Goal: Task Accomplishment & Management: Manage account settings

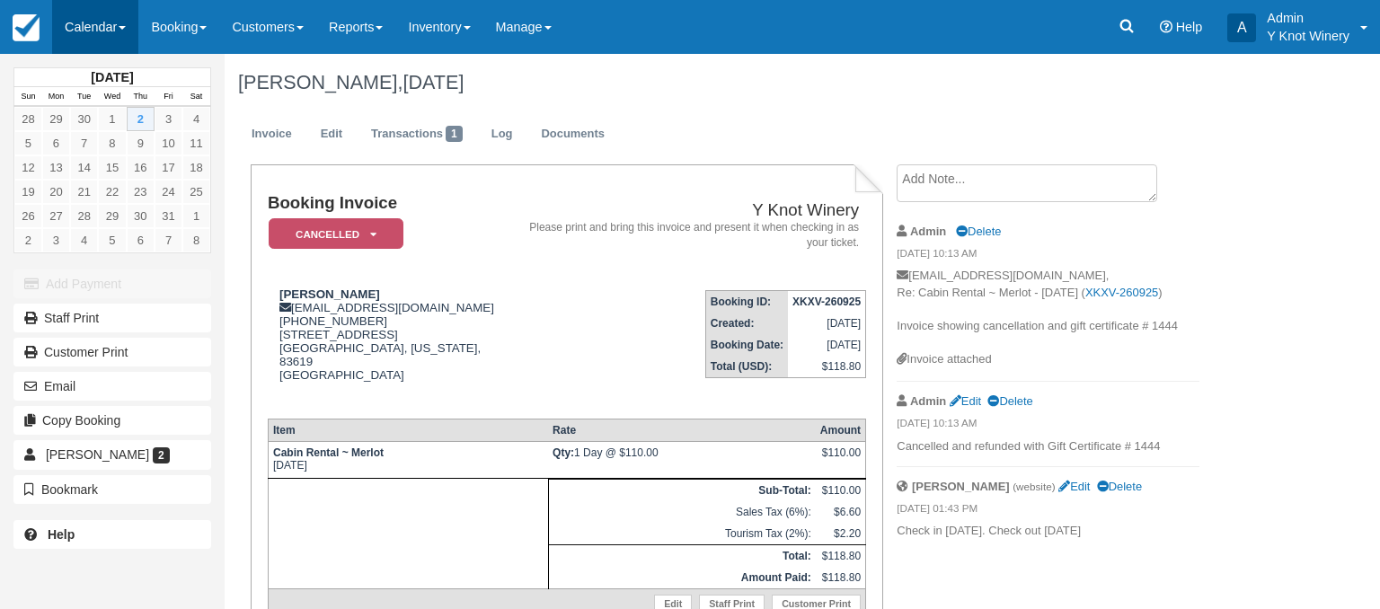
click at [128, 23] on link "Calendar" at bounding box center [95, 27] width 86 height 54
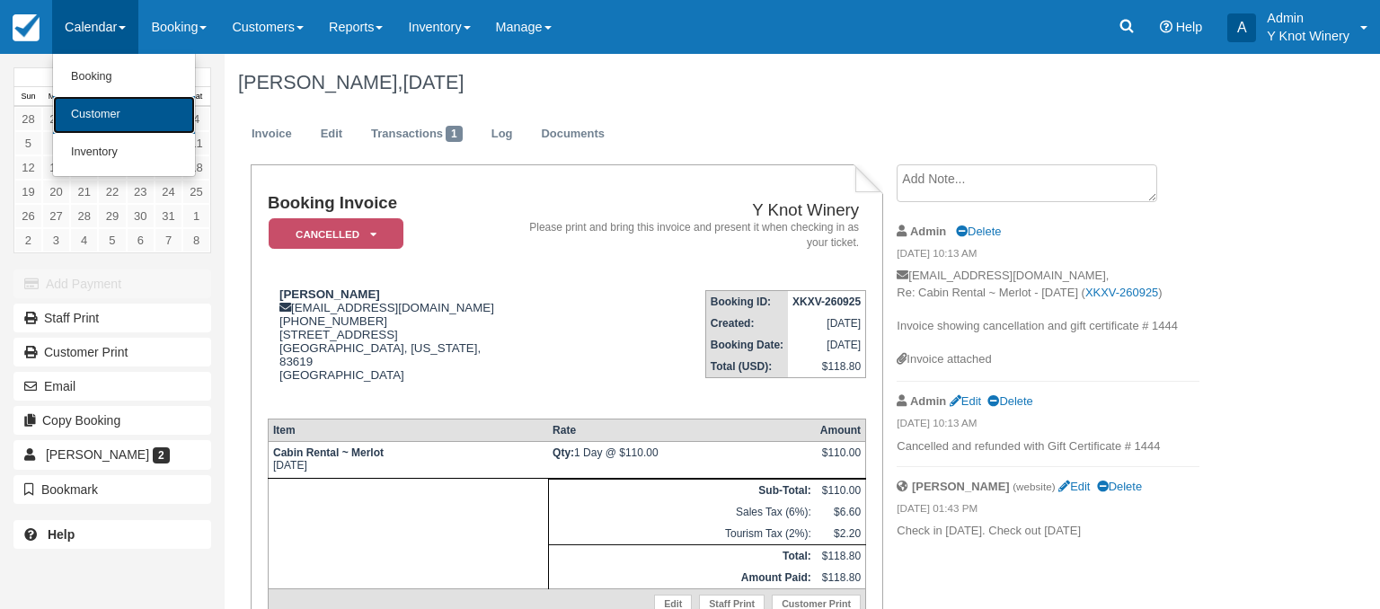
click at [114, 117] on link "Customer" at bounding box center [124, 115] width 142 height 38
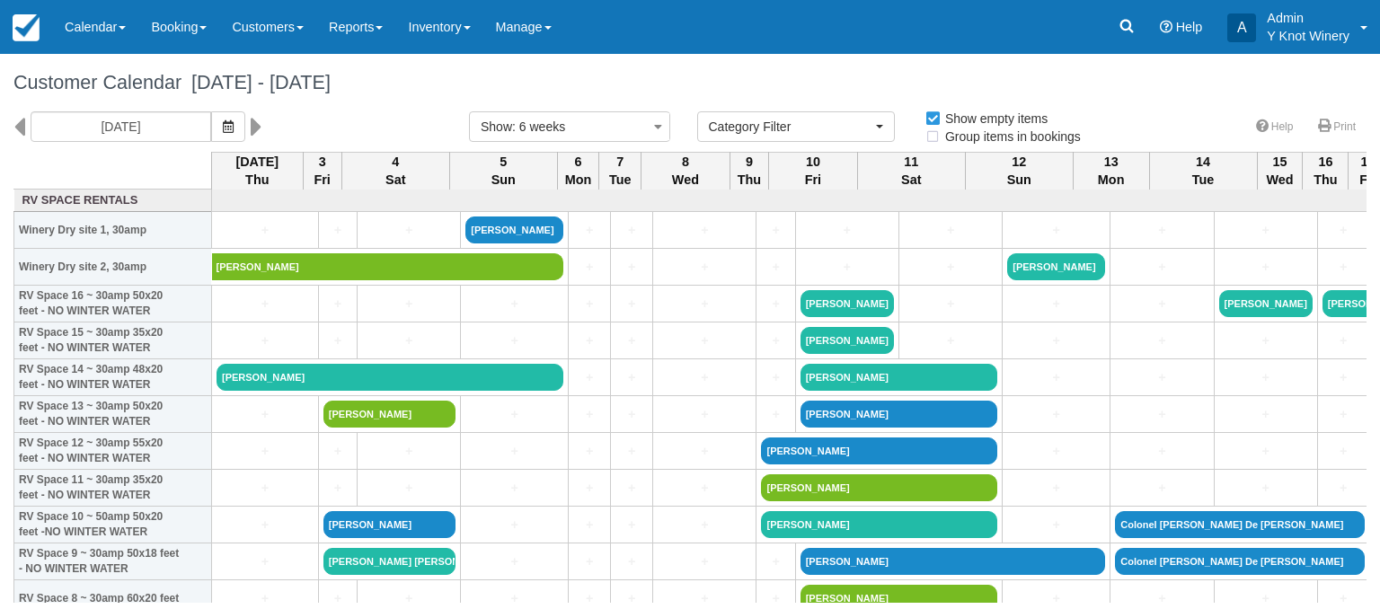
select select
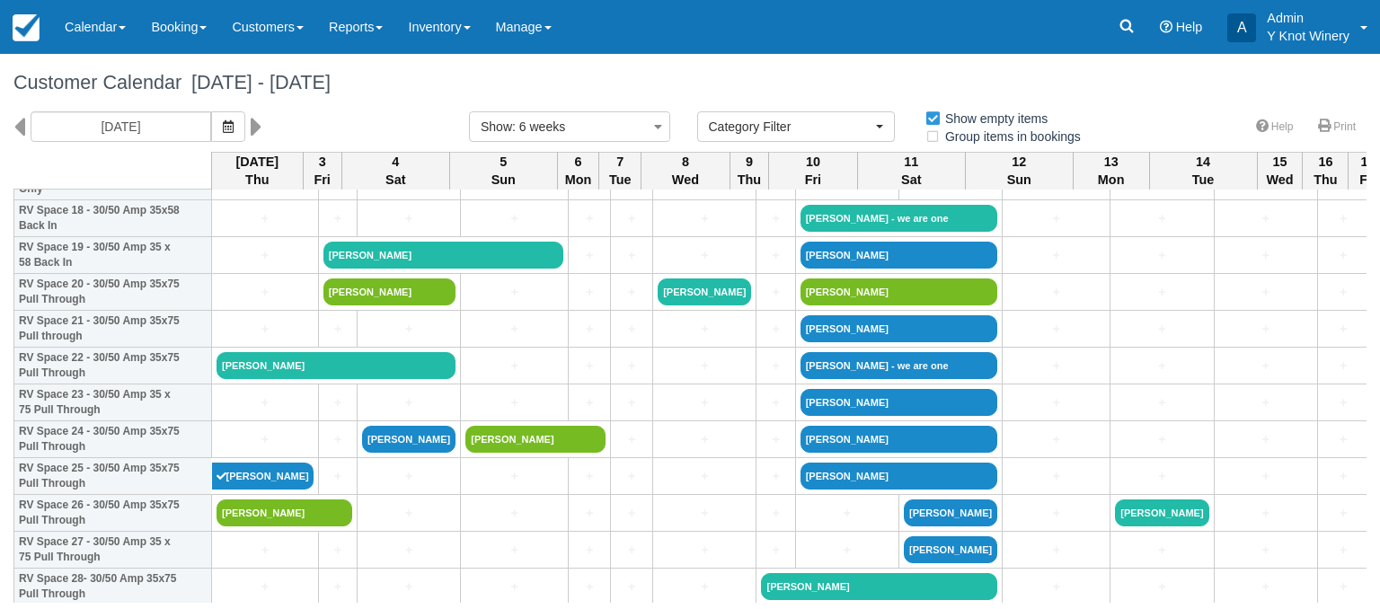
scroll to position [706, 0]
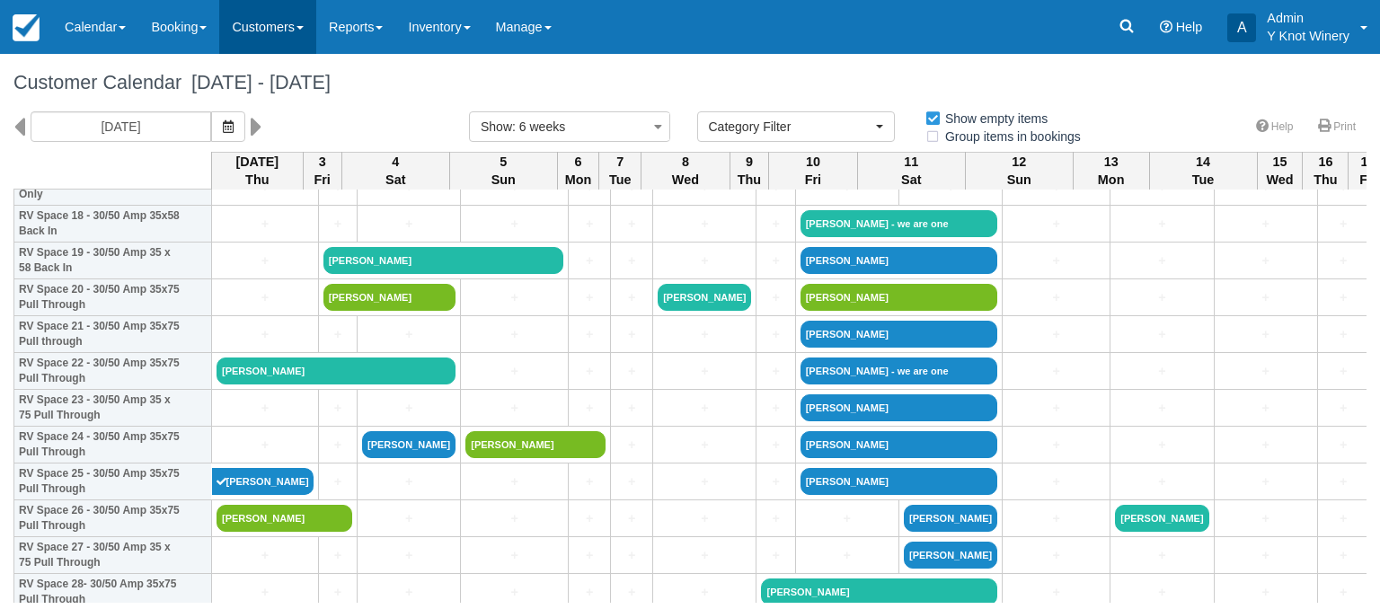
click at [303, 32] on link "Customers" at bounding box center [267, 27] width 97 height 54
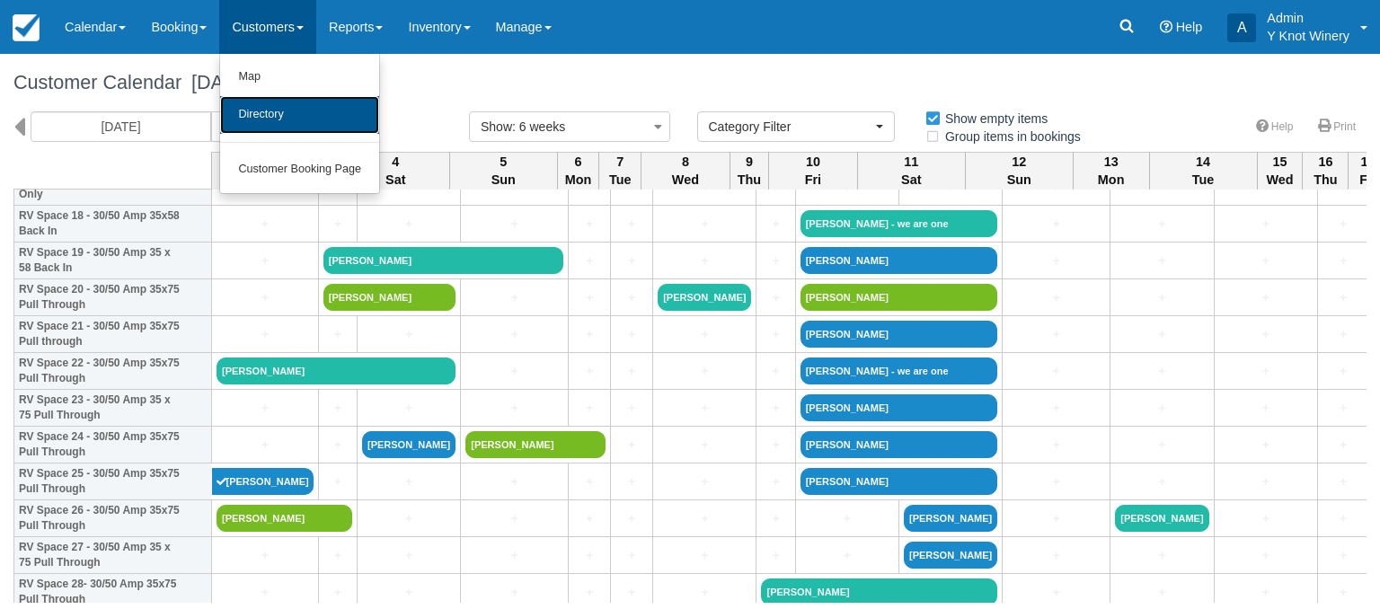
click at [315, 112] on link "Directory" at bounding box center [299, 115] width 159 height 38
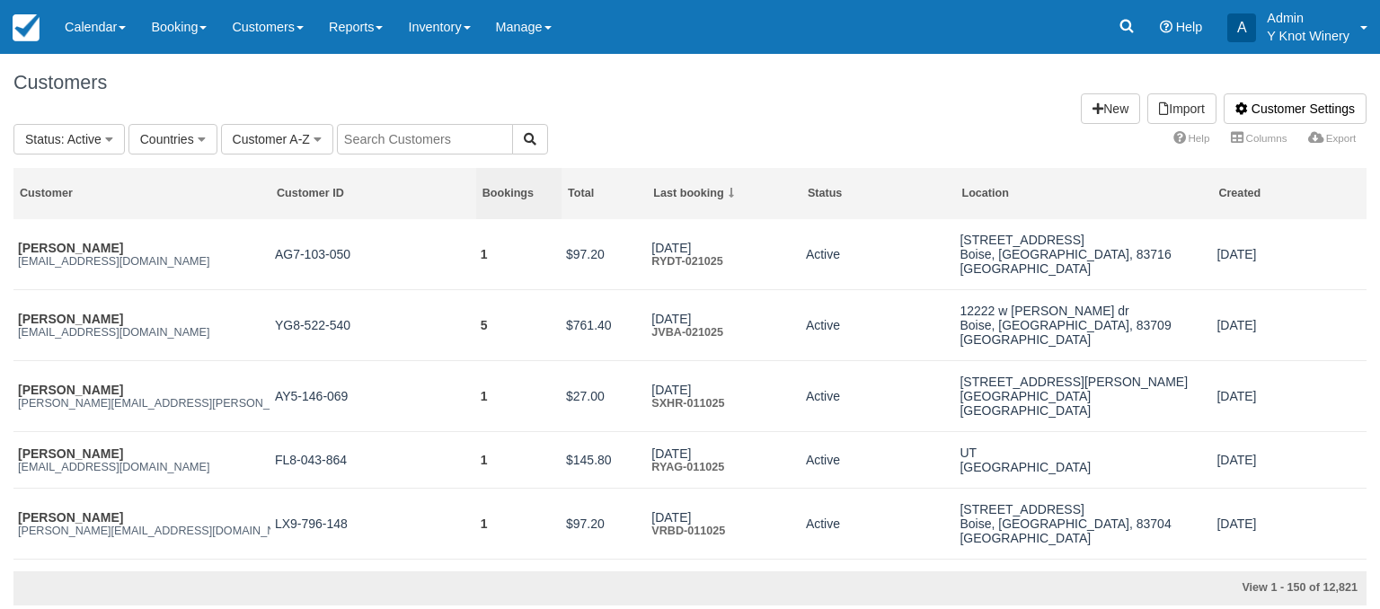
click at [492, 171] on th "Bookings" at bounding box center [518, 193] width 85 height 51
click at [349, 147] on input "text" at bounding box center [425, 139] width 176 height 31
type input "peterson"
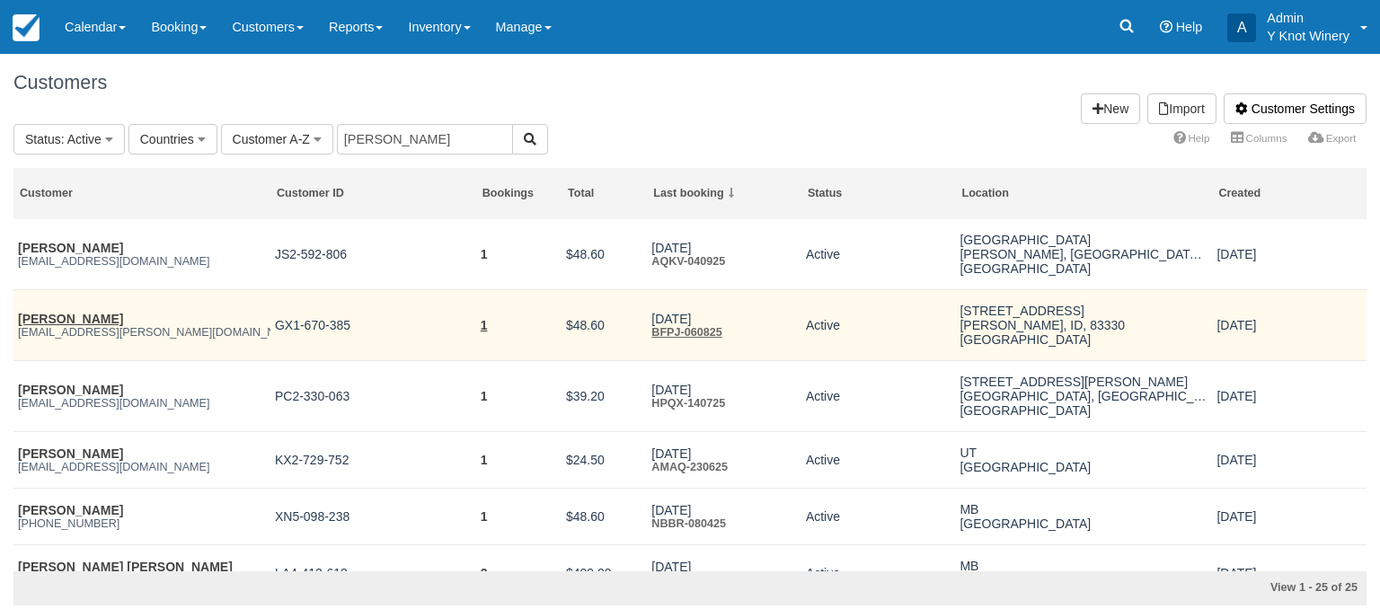
click at [476, 331] on td "1" at bounding box center [518, 325] width 85 height 71
click at [482, 331] on link "1" at bounding box center [484, 325] width 7 height 14
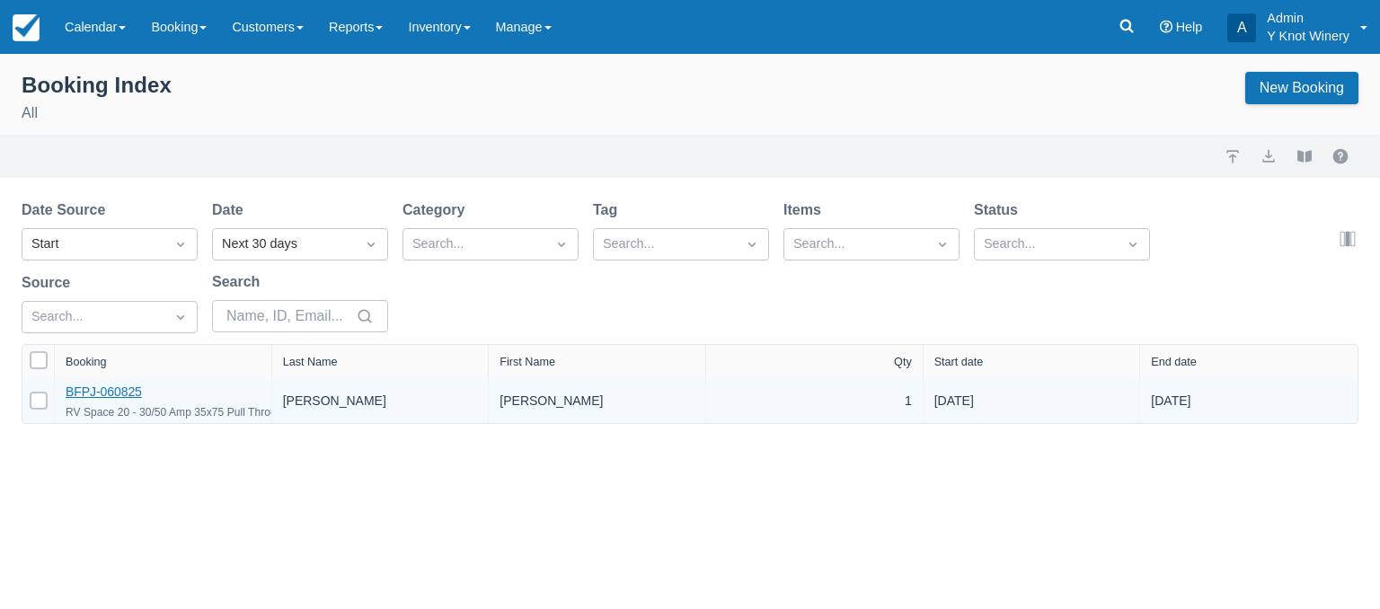
click at [109, 393] on link "BFPJ-060825" at bounding box center [104, 391] width 76 height 14
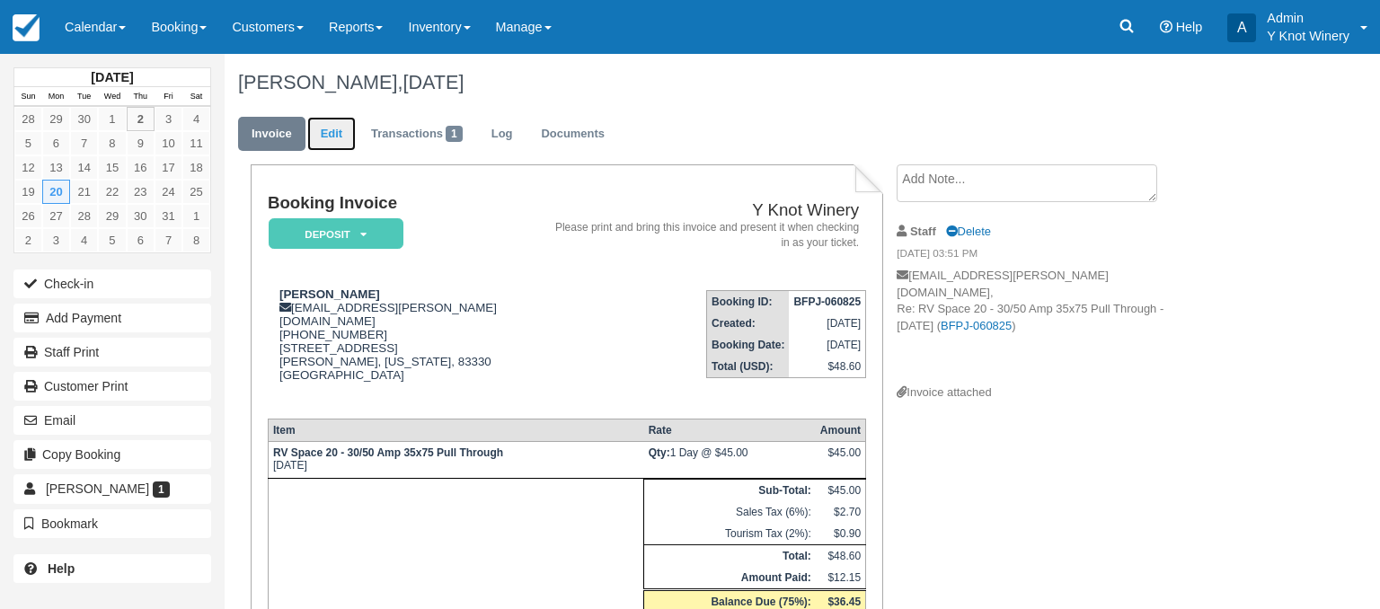
click at [333, 140] on link "Edit" at bounding box center [331, 134] width 49 height 35
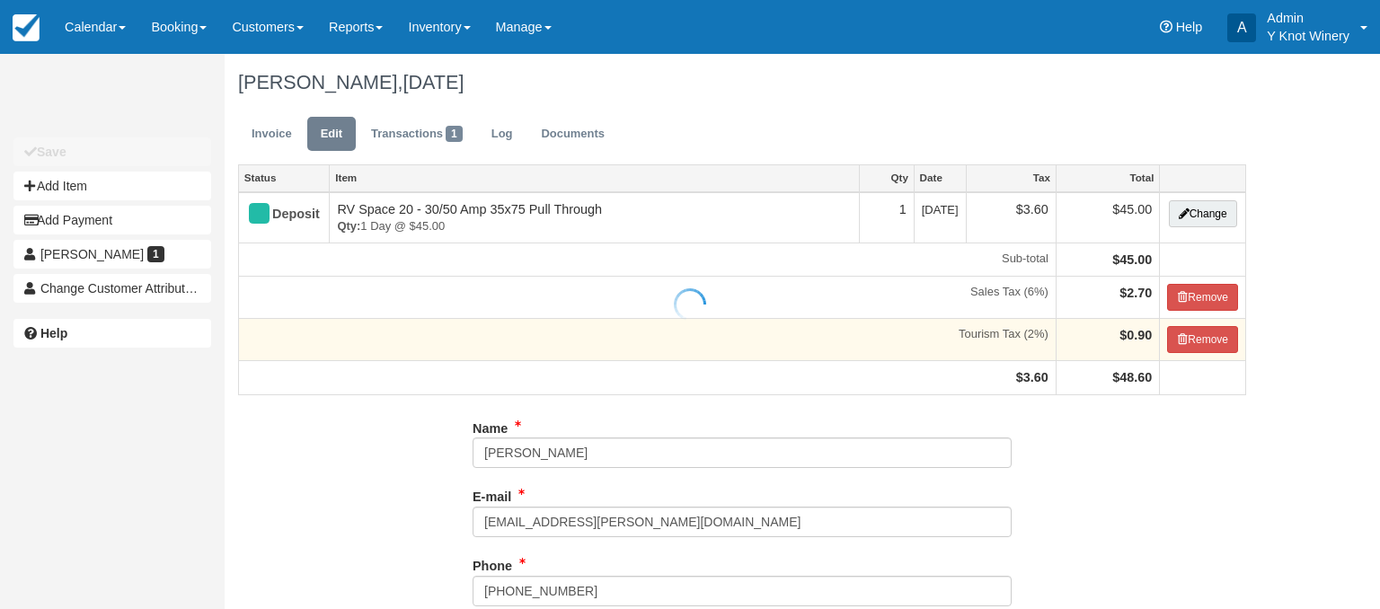
type input "(208) 757-2282"
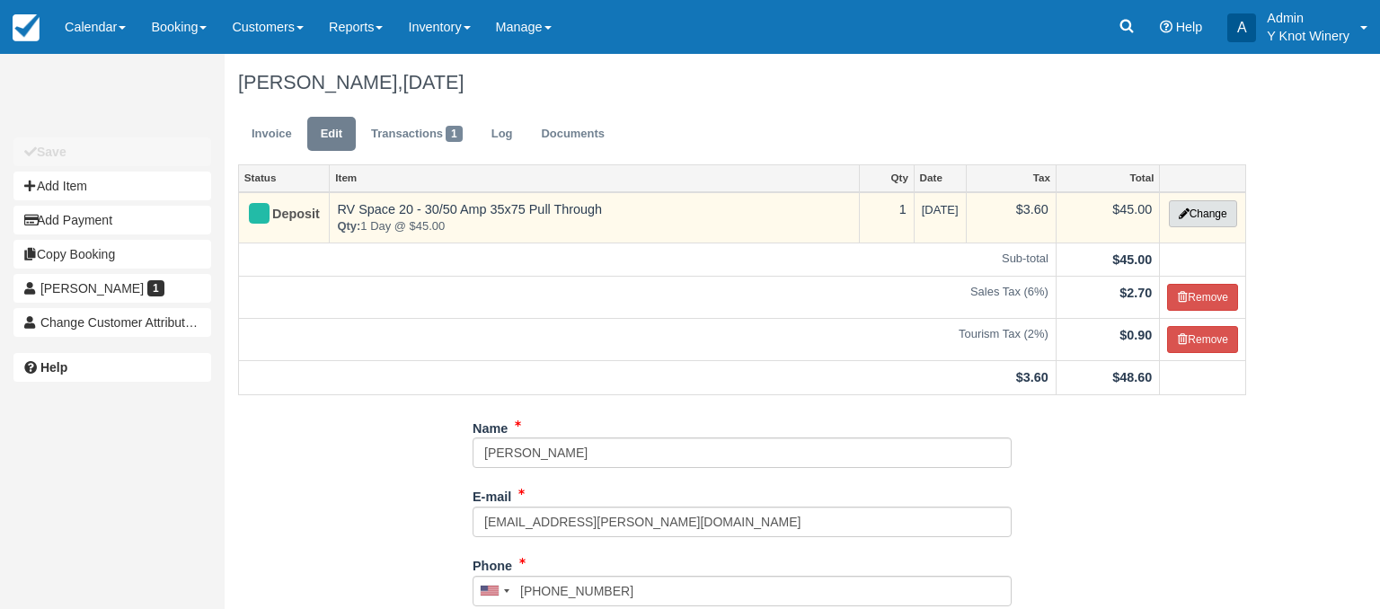
click at [1218, 212] on button "Change" at bounding box center [1203, 213] width 68 height 27
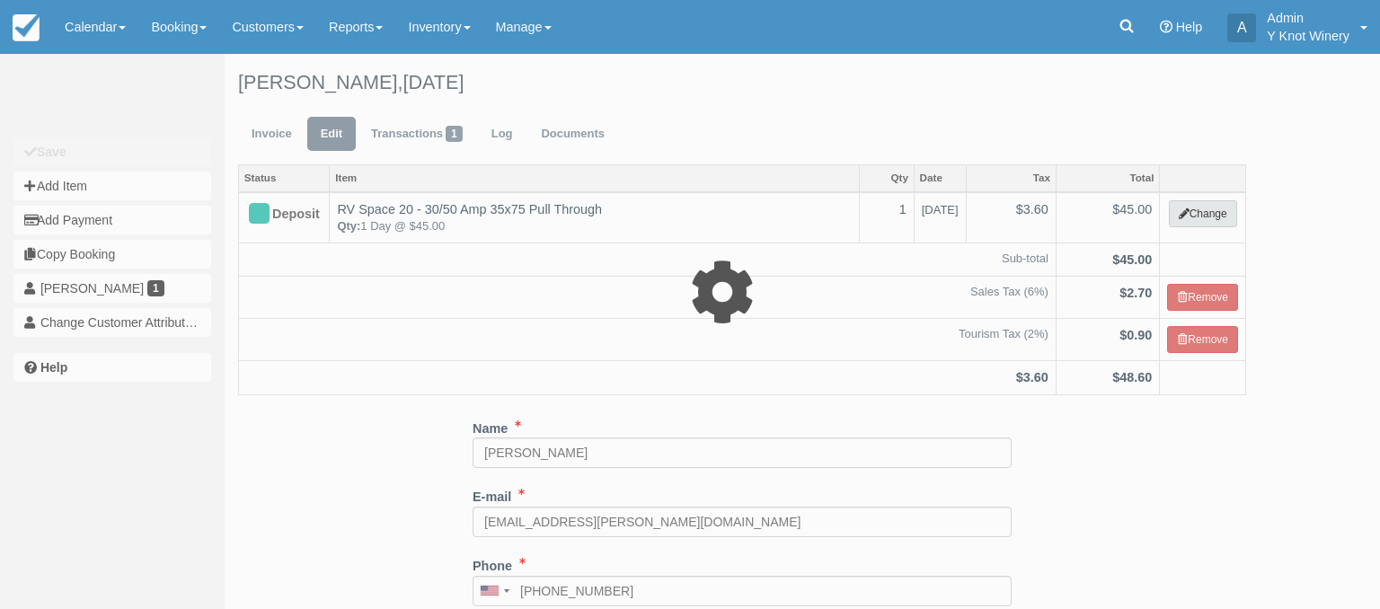
select select "3"
type input "45.00"
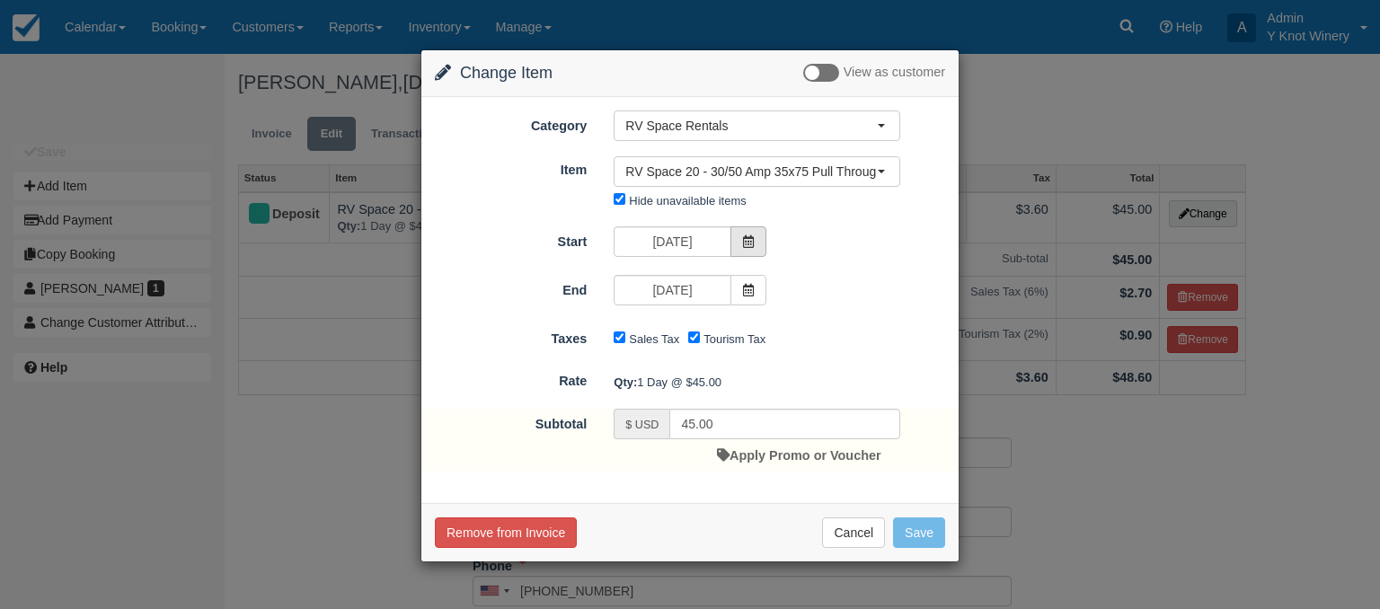
click at [744, 237] on icon at bounding box center [748, 241] width 13 height 13
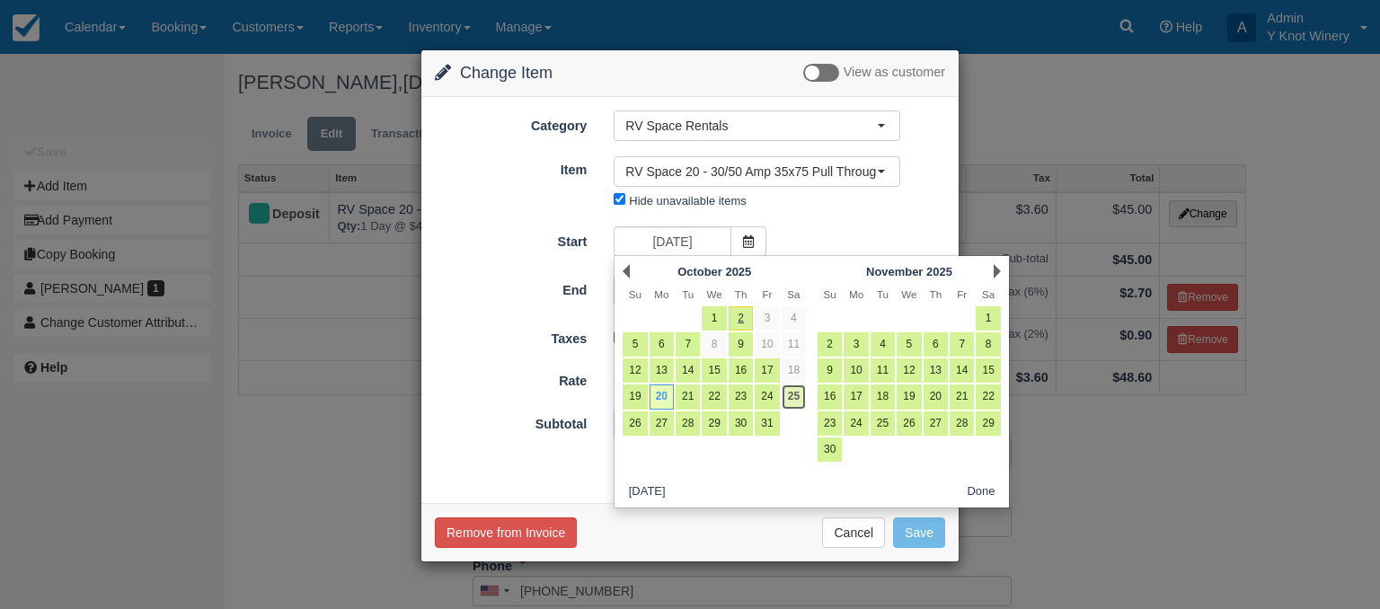
click at [798, 397] on link "25" at bounding box center [793, 396] width 24 height 24
type input "10/25/25"
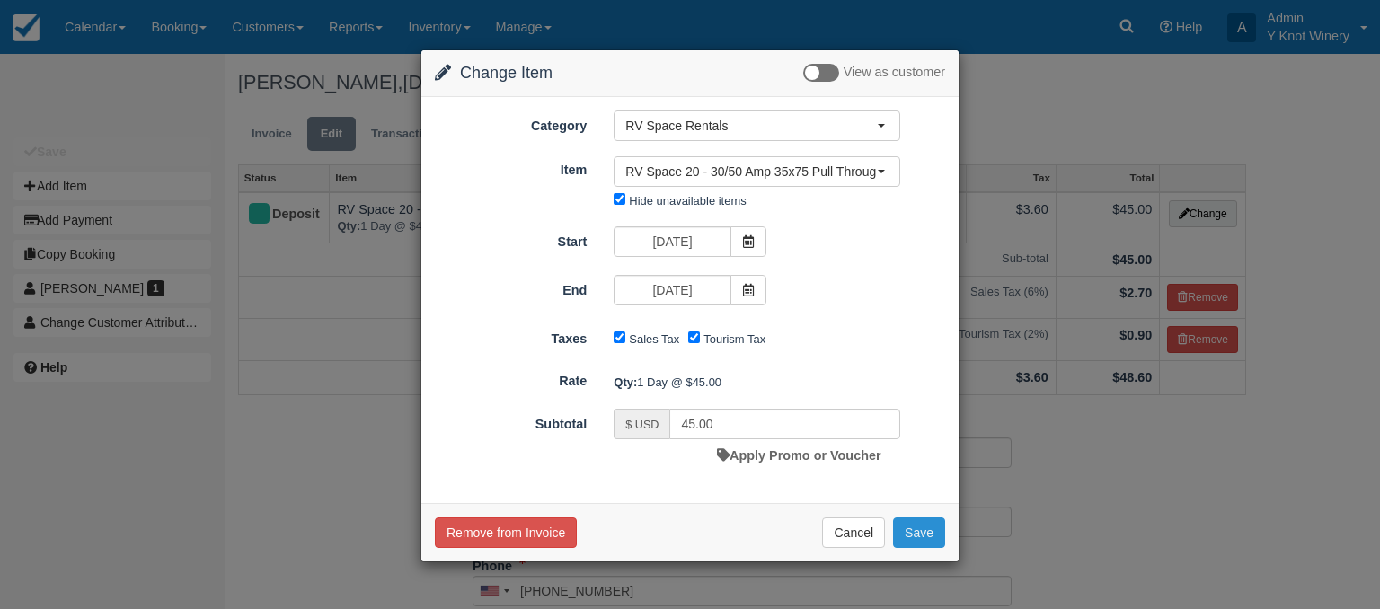
click at [925, 534] on button "Save" at bounding box center [919, 532] width 52 height 31
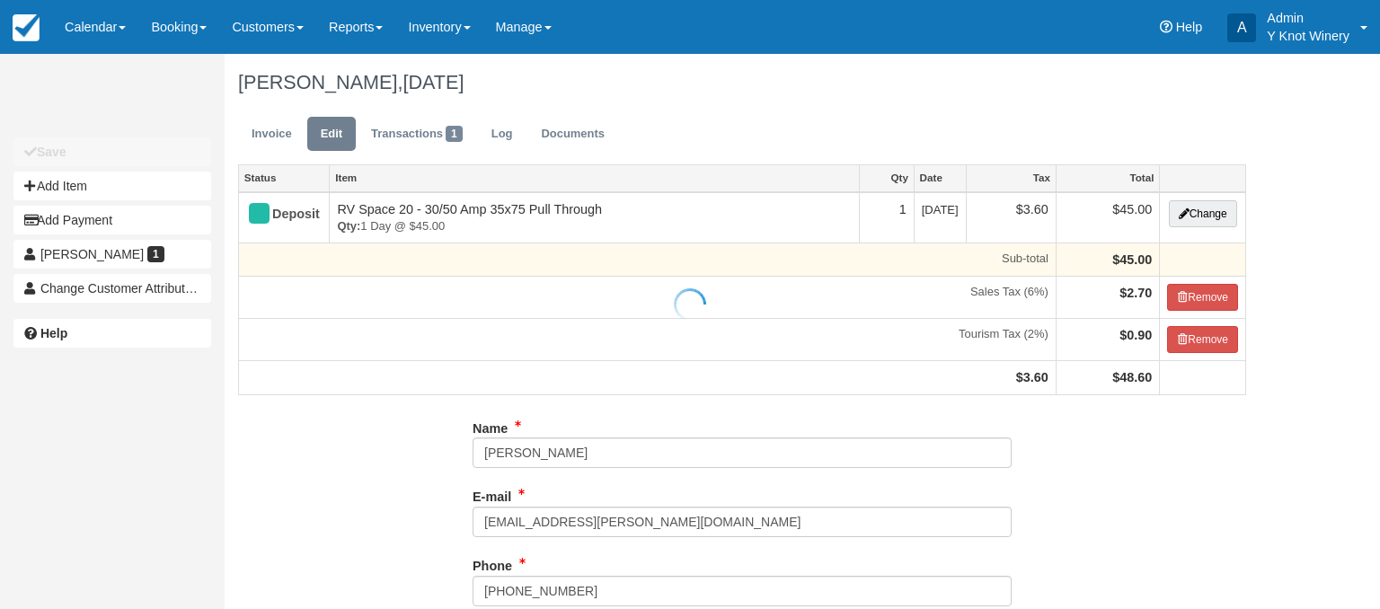
type input "[PHONE_NUMBER]"
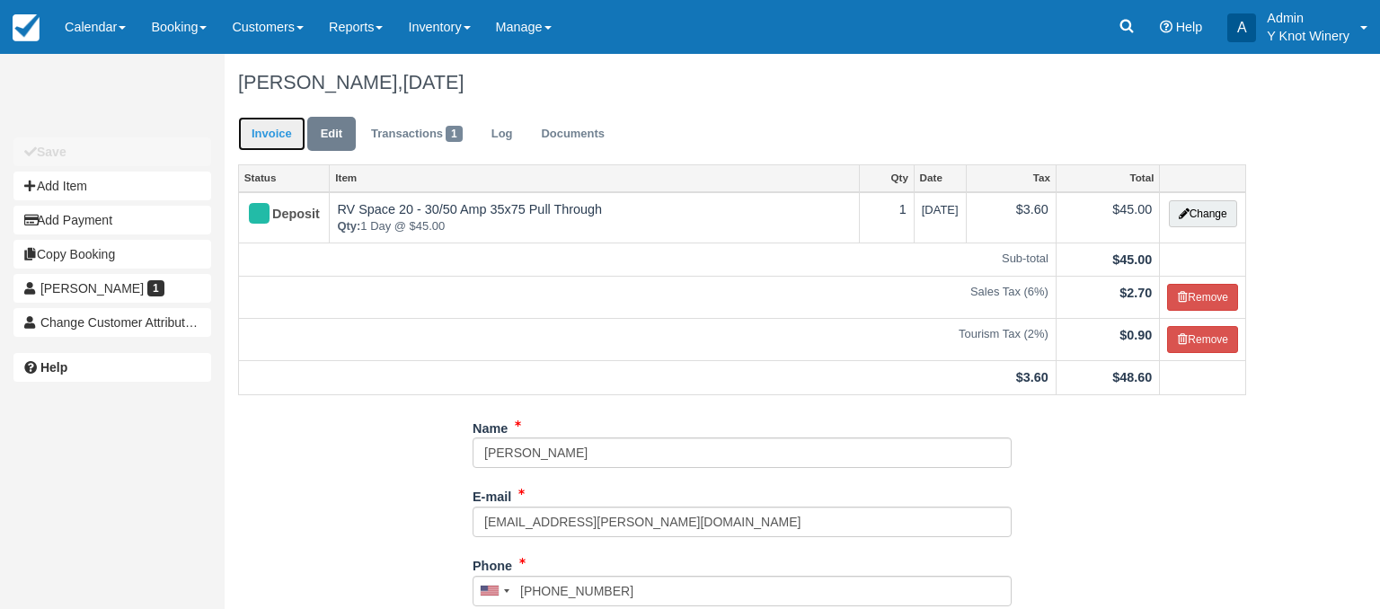
click at [263, 132] on link "Invoice" at bounding box center [271, 134] width 67 height 35
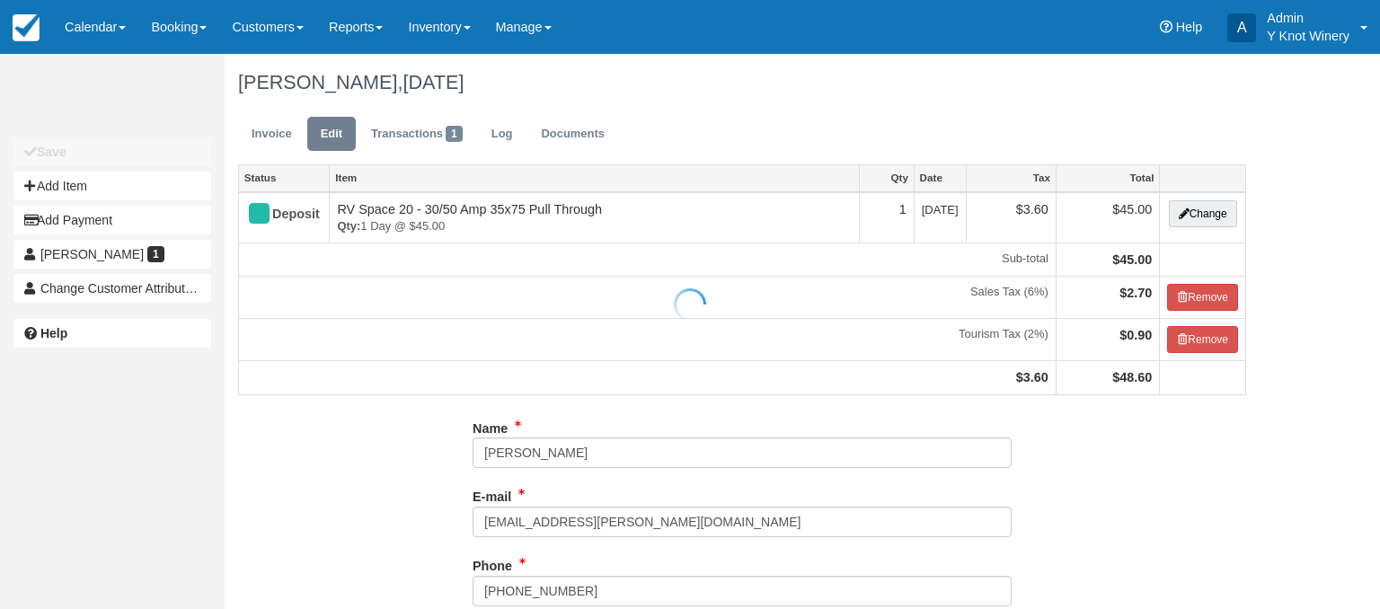
type input "[PHONE_NUMBER]"
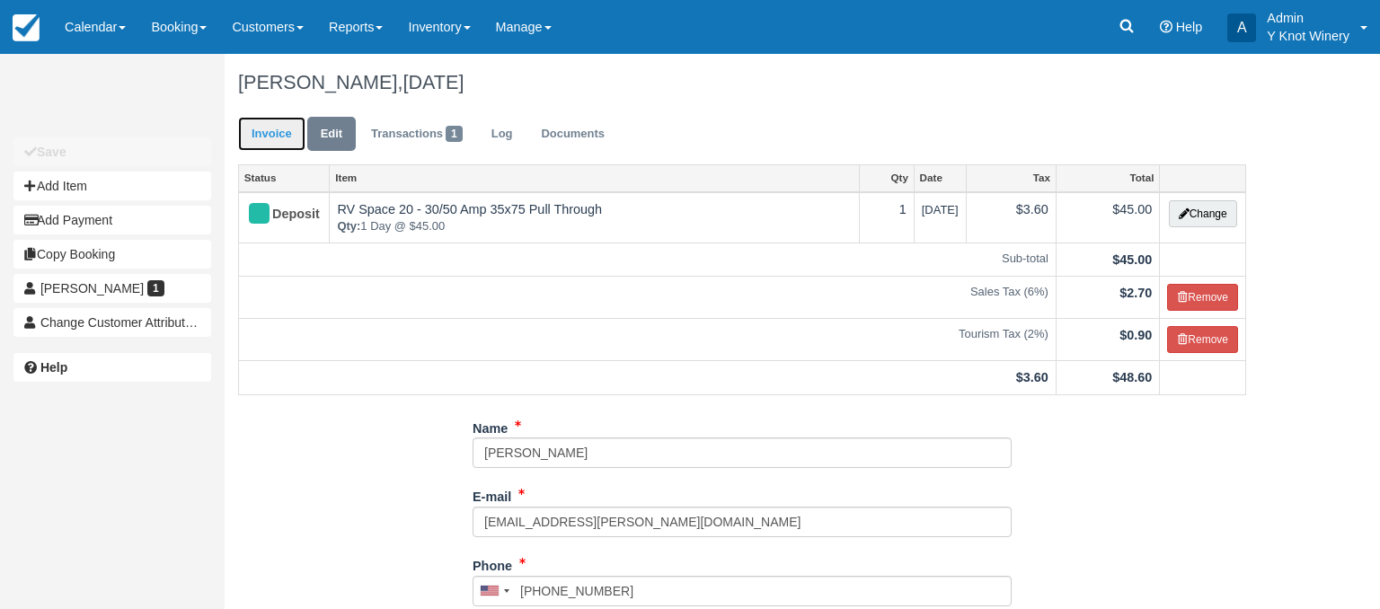
click at [277, 132] on link "Invoice" at bounding box center [271, 134] width 67 height 35
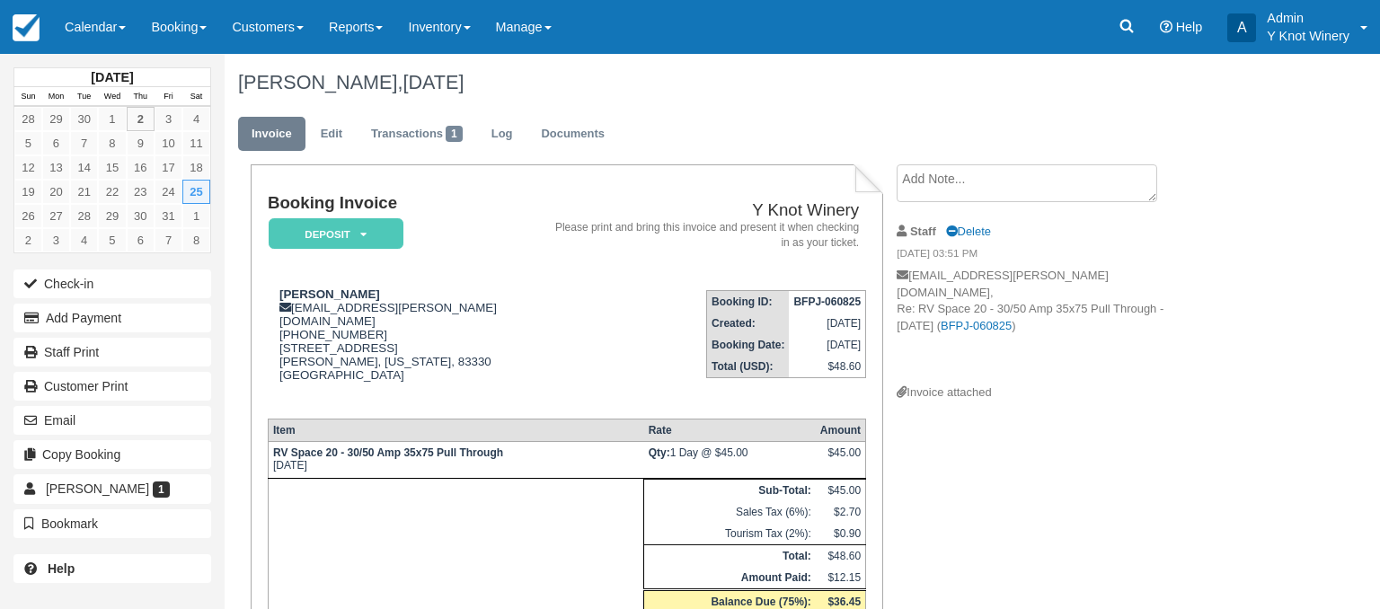
drag, startPoint x: 1367, startPoint y: 216, endPoint x: 1363, endPoint y: 239, distance: 22.7
click at [1363, 239] on div "October 2025 Sun Mon Tue Wed Thu Fri Sat 28 29 30 1 2 3 4 5 6 7 8 9 10 11 12 13…" at bounding box center [690, 331] width 1380 height 555
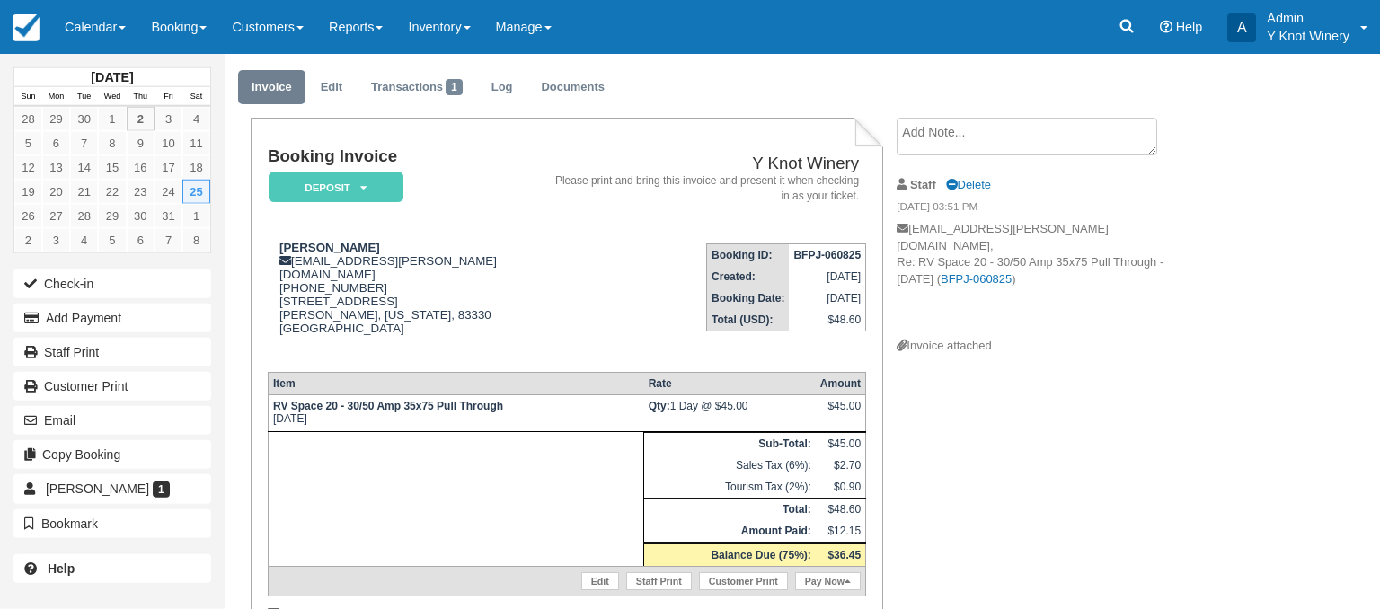
scroll to position [59, 0]
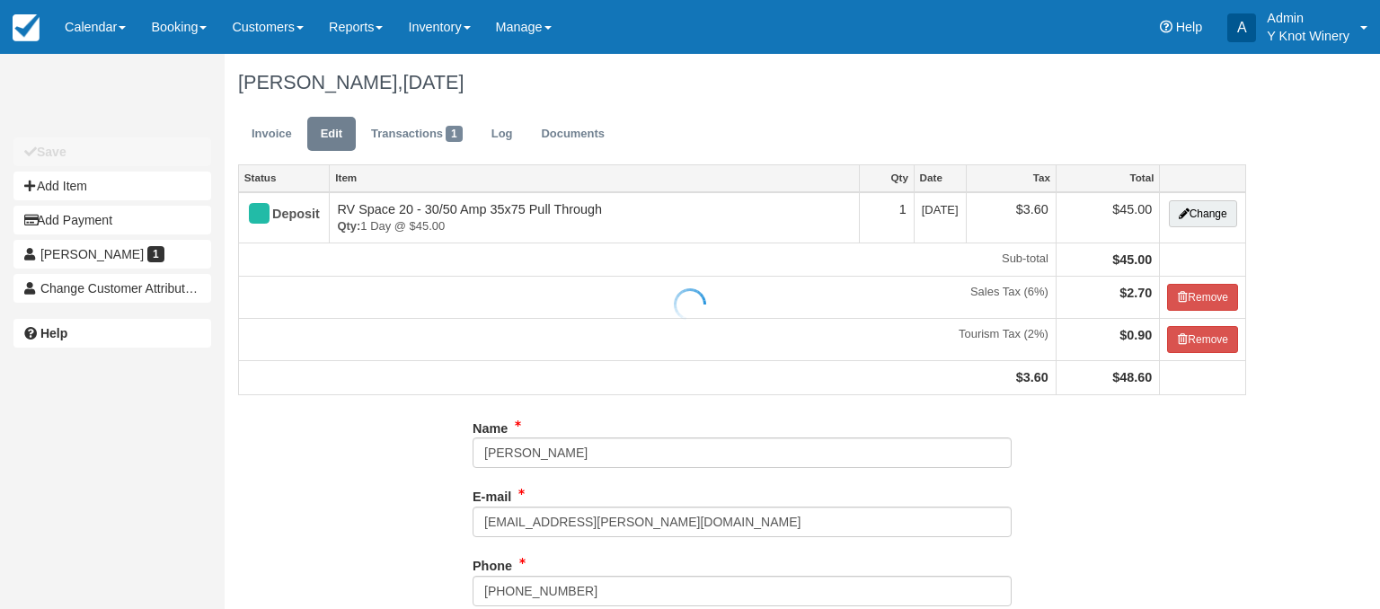
type input "+12087572282"
type input "(208) 757-2282"
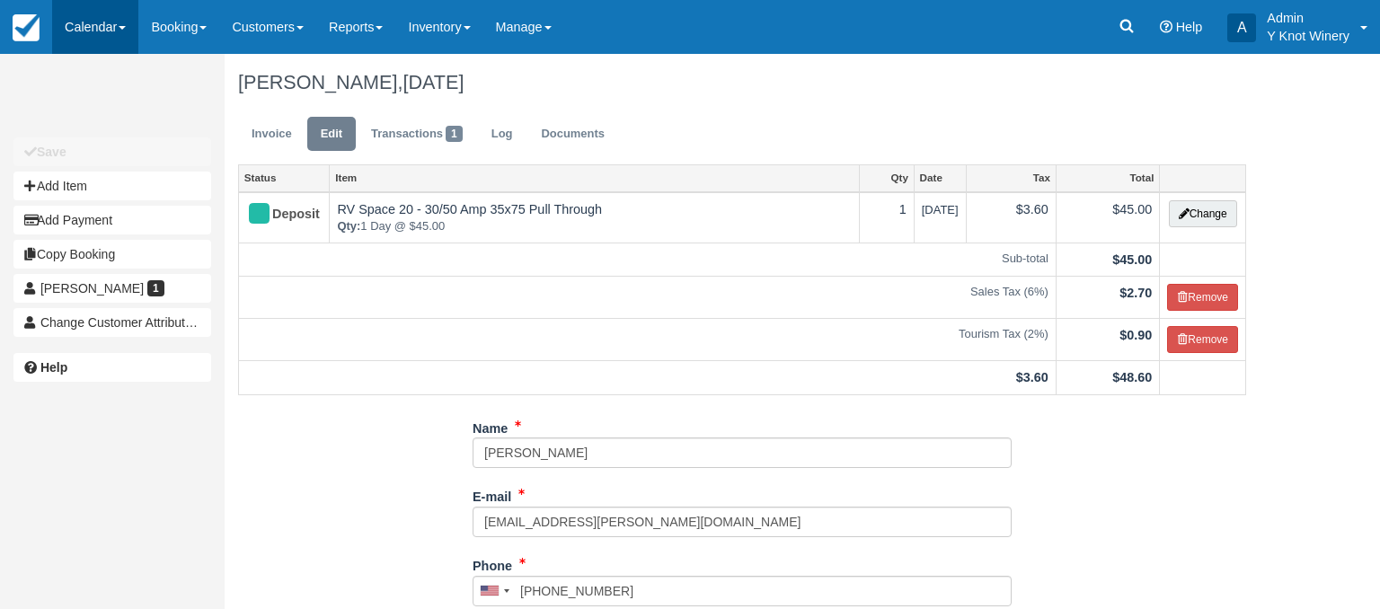
click at [135, 31] on link "Calendar" at bounding box center [95, 27] width 86 height 54
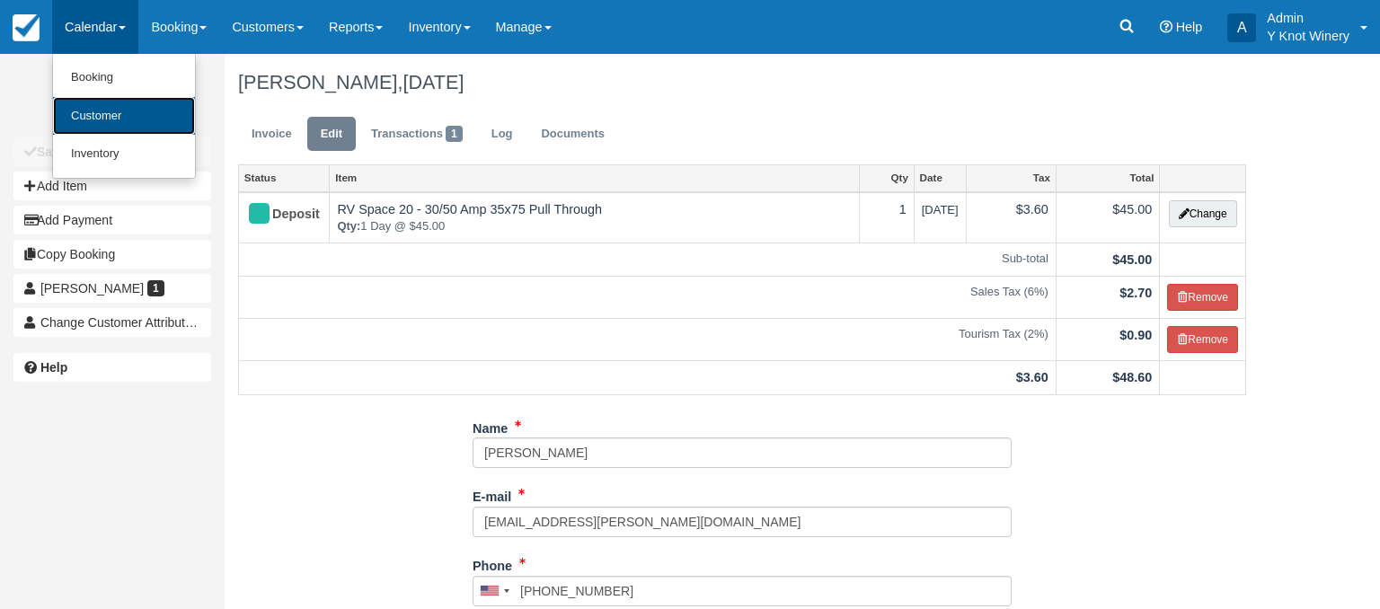
click at [121, 113] on link "Customer" at bounding box center [124, 116] width 142 height 39
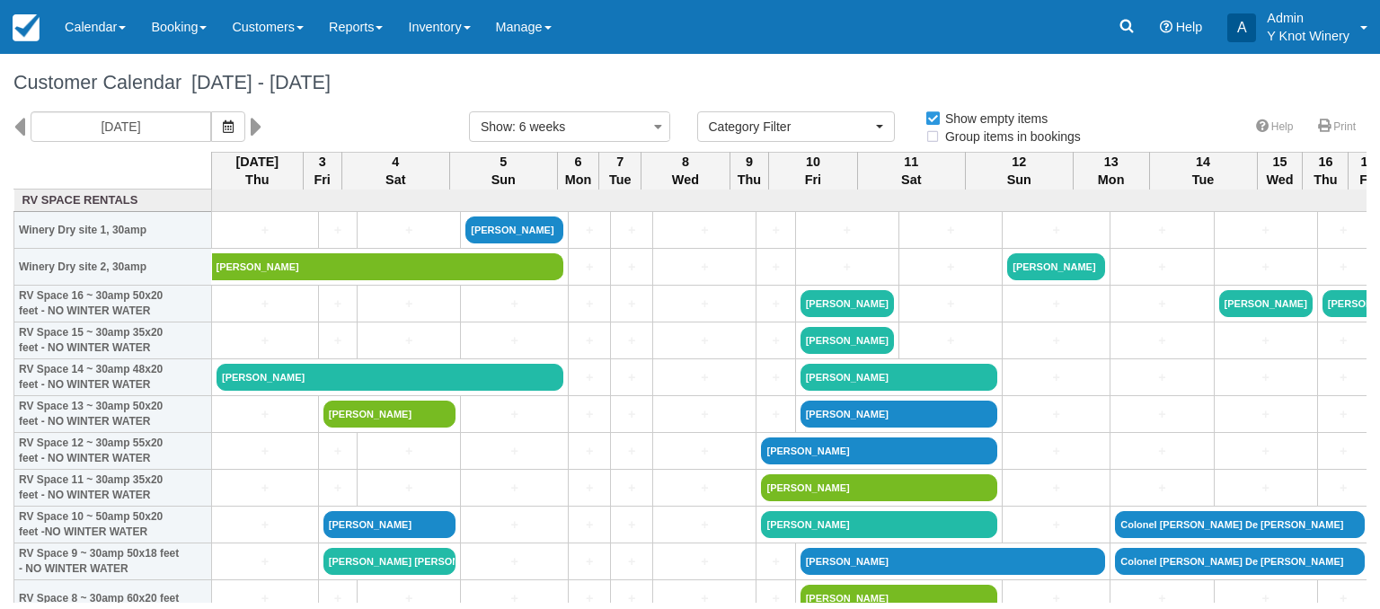
select select
click at [223, 124] on icon "button" at bounding box center [228, 126] width 11 height 13
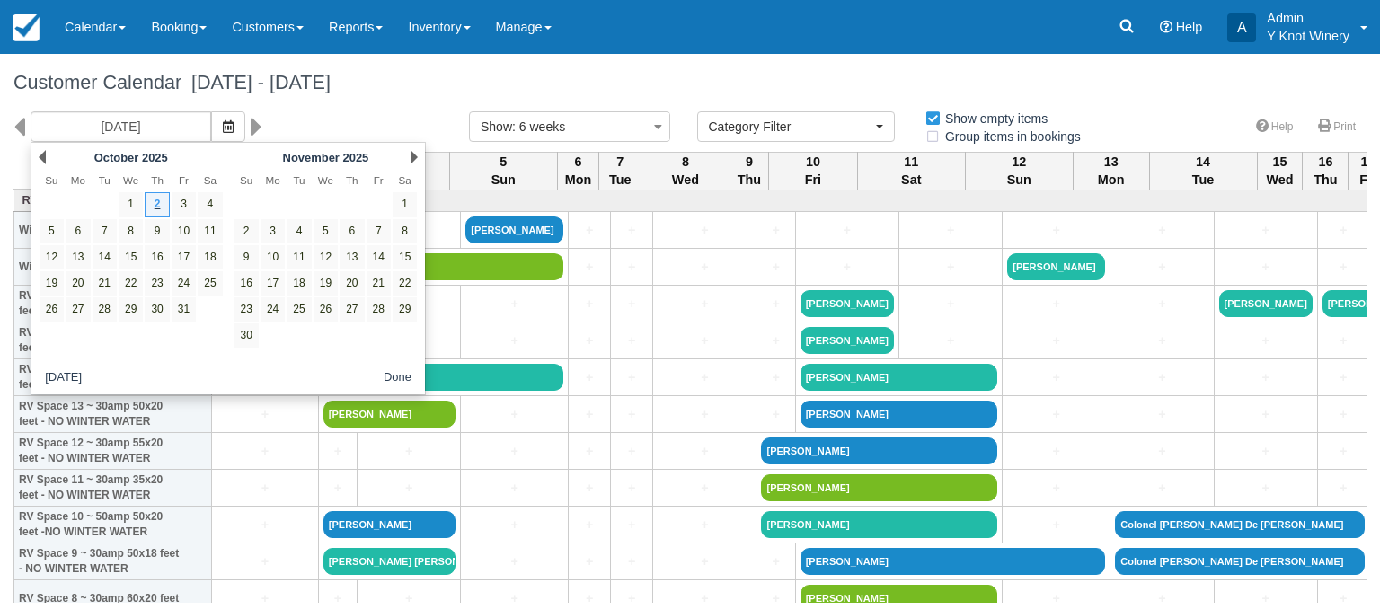
click at [46, 156] on div "Prev October 2025" at bounding box center [130, 157] width 195 height 25
click at [43, 161] on link "Prev" at bounding box center [42, 157] width 7 height 14
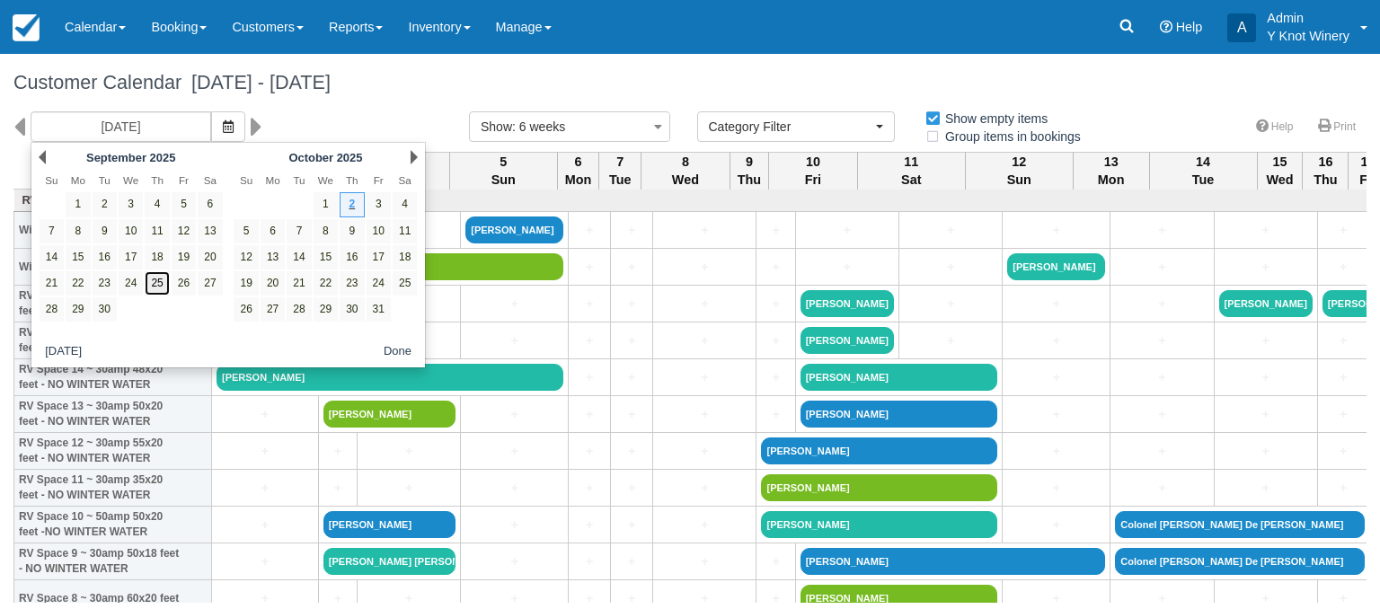
click at [159, 282] on link "25" at bounding box center [157, 283] width 24 height 24
type input "09/25/25"
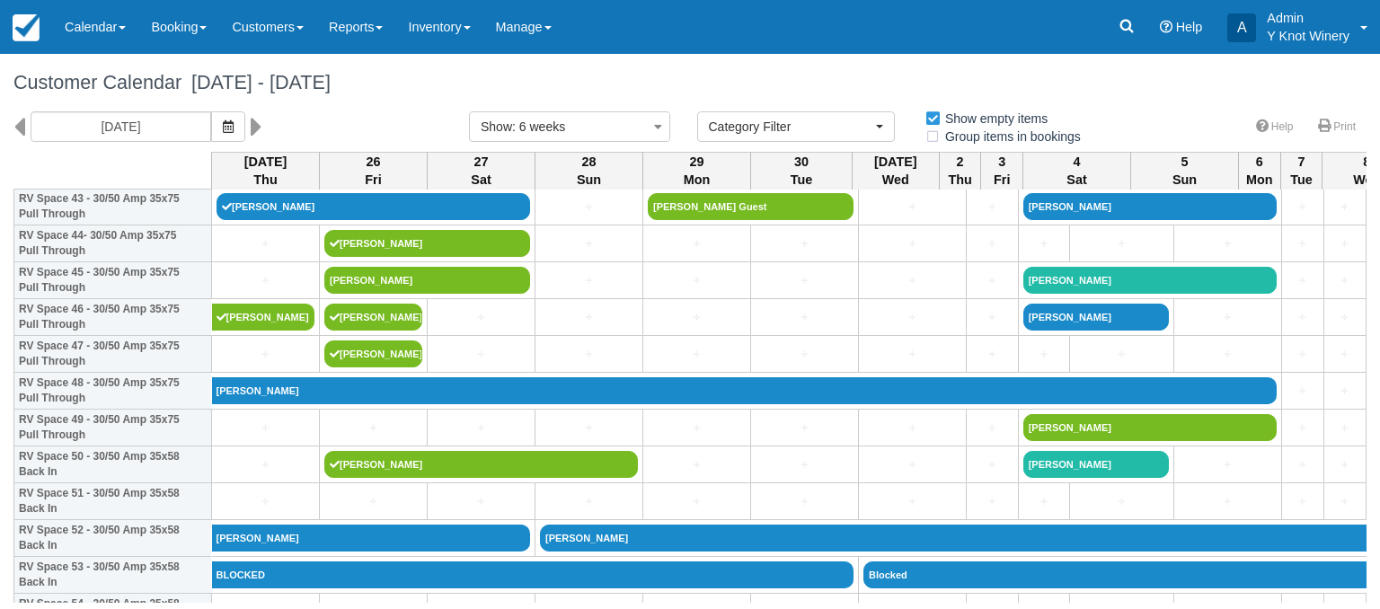
scroll to position [1665, 0]
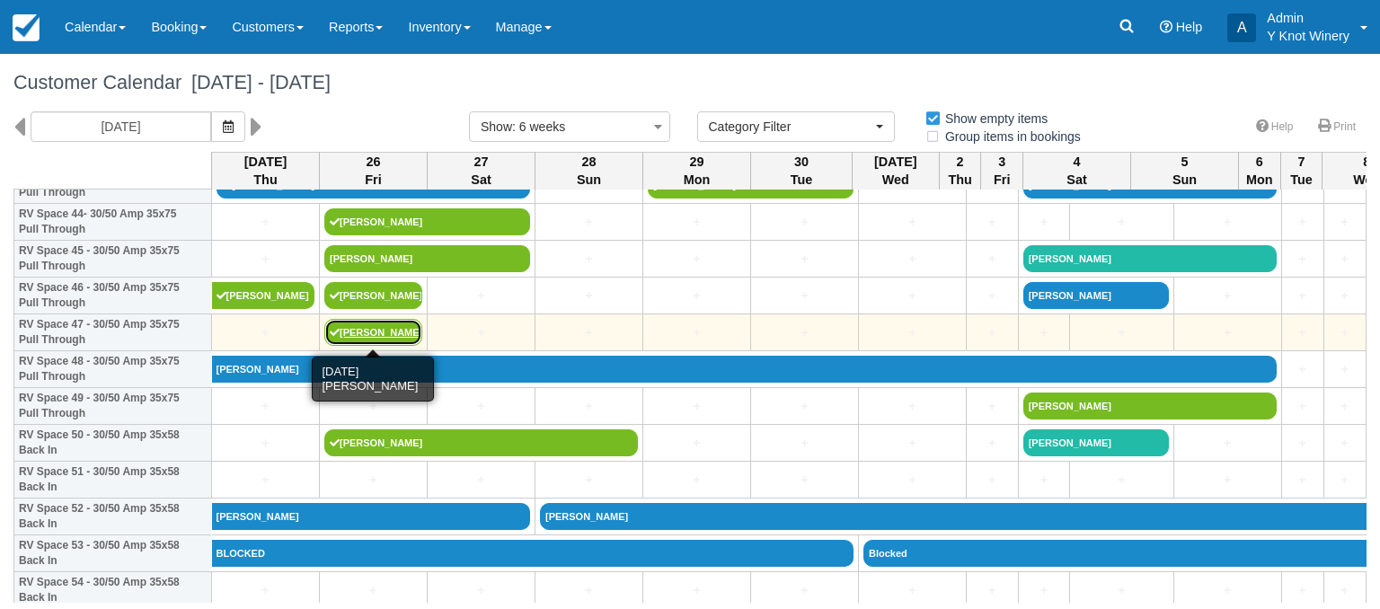
click at [372, 331] on link "Cindy Waslewsky" at bounding box center [373, 332] width 98 height 27
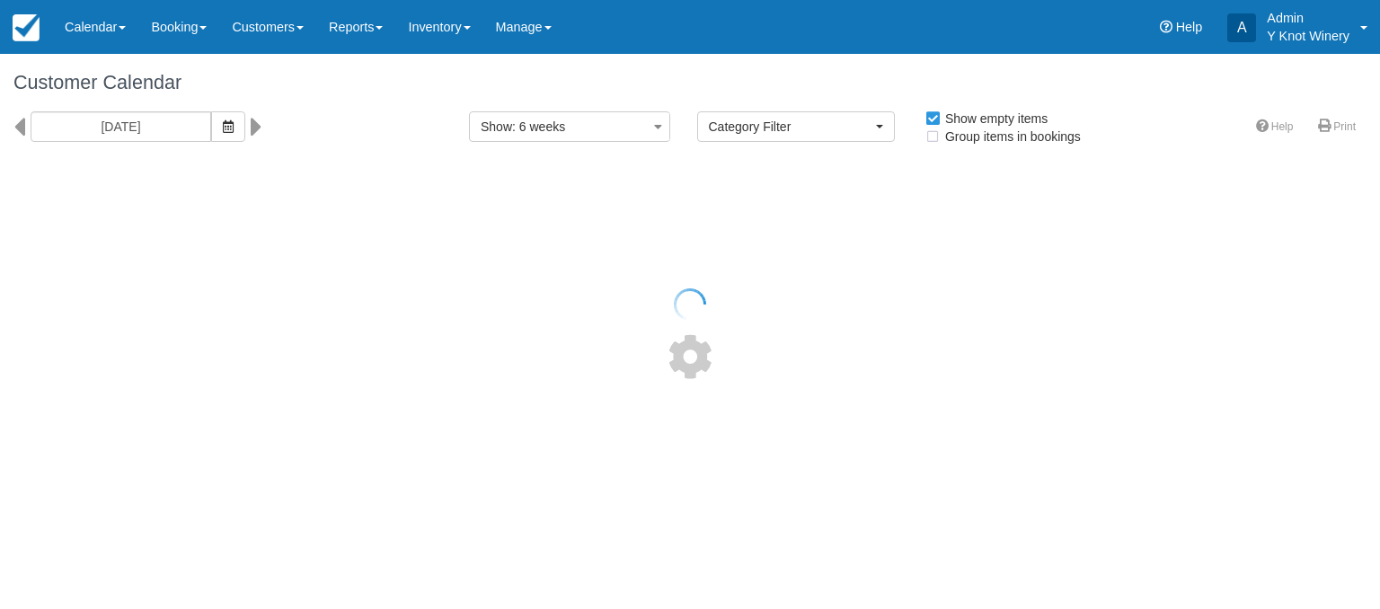
select select
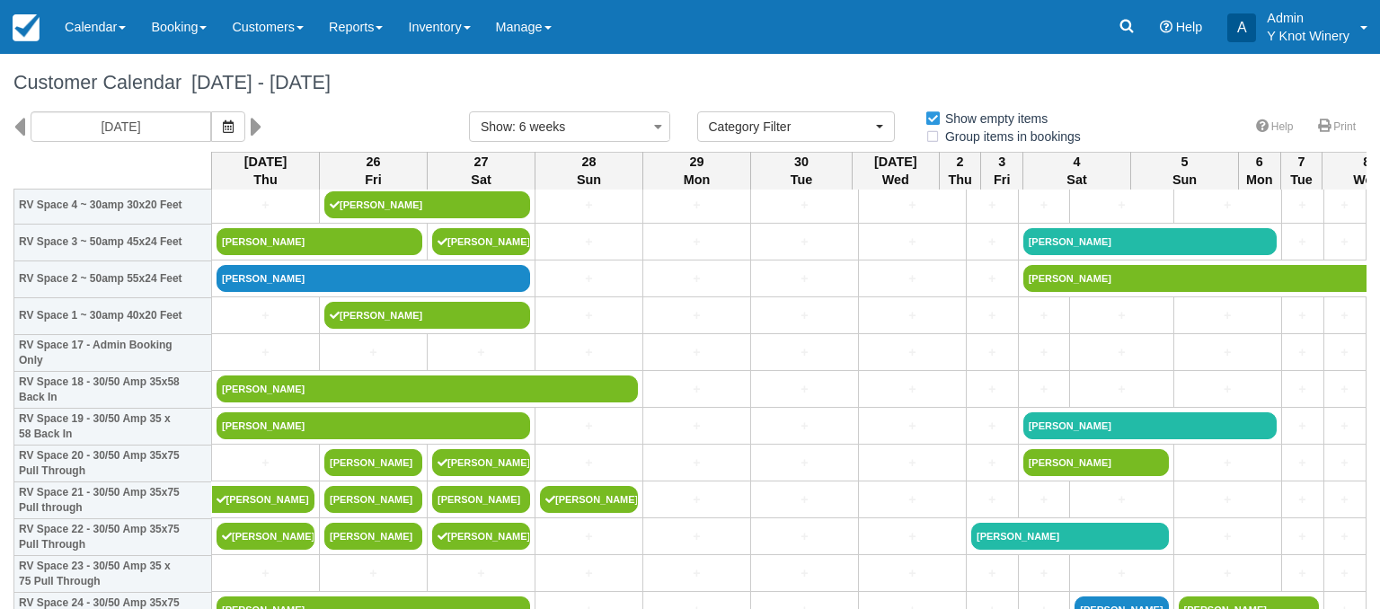
scroll to position [540, 0]
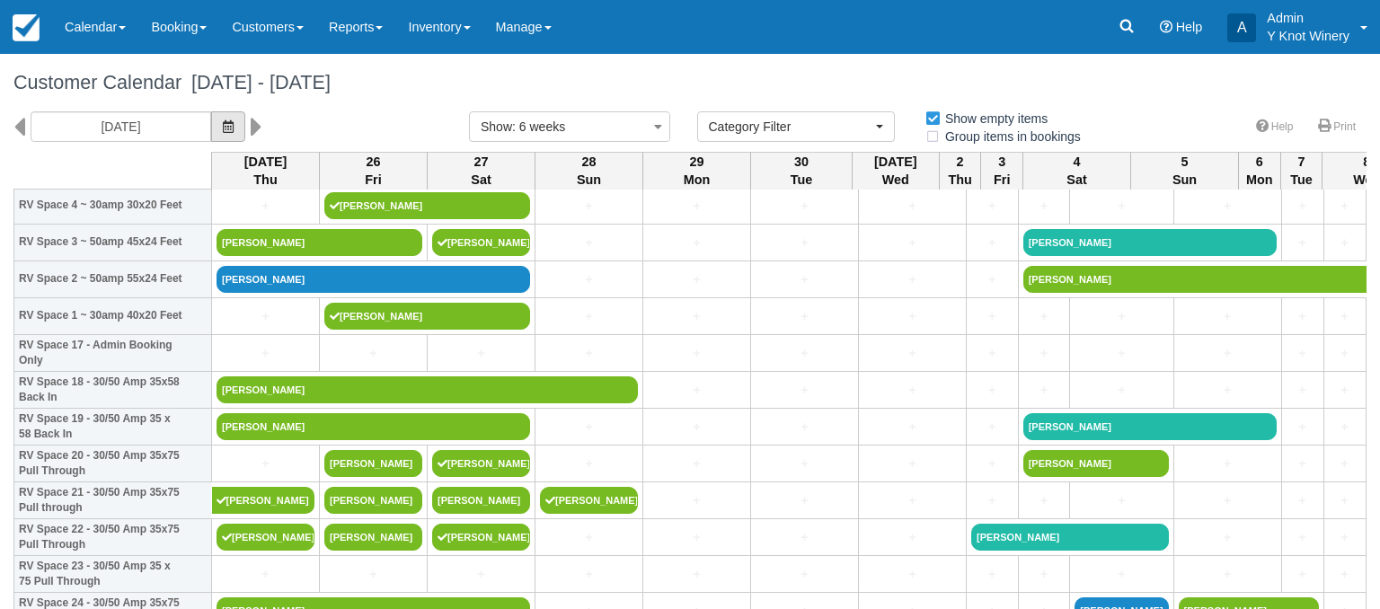
click at [224, 129] on icon "button" at bounding box center [228, 126] width 11 height 13
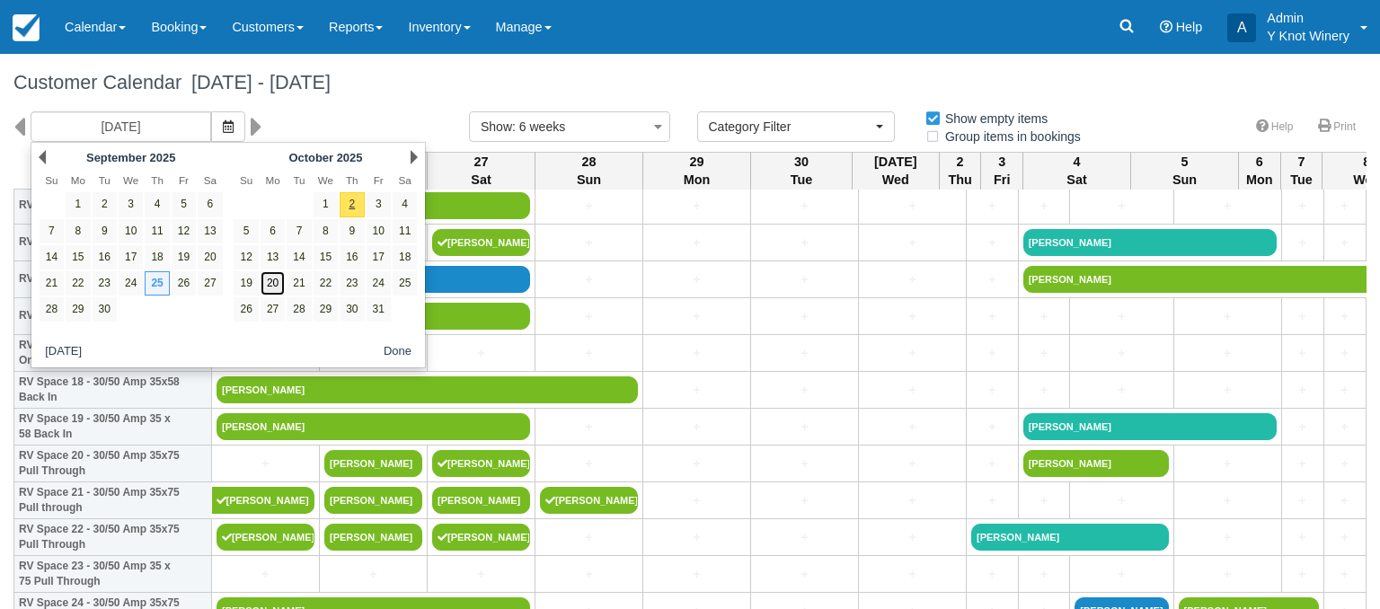
click at [268, 282] on link "20" at bounding box center [272, 283] width 24 height 24
type input "10/20/25"
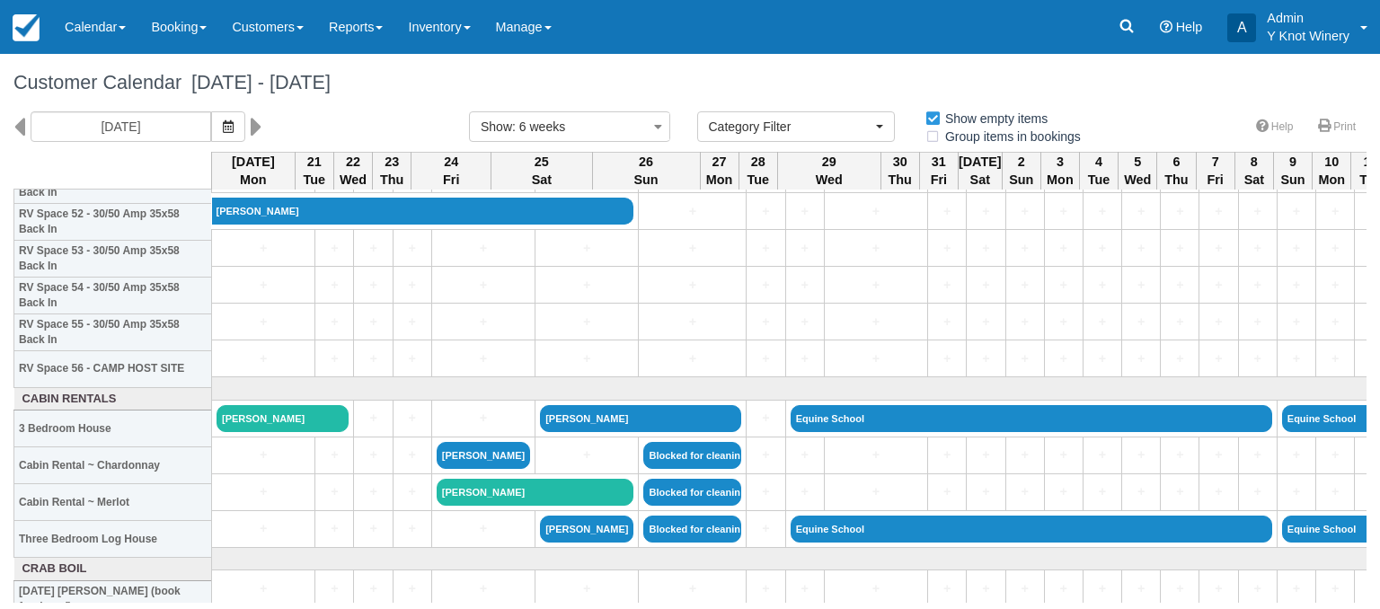
scroll to position [1954, 0]
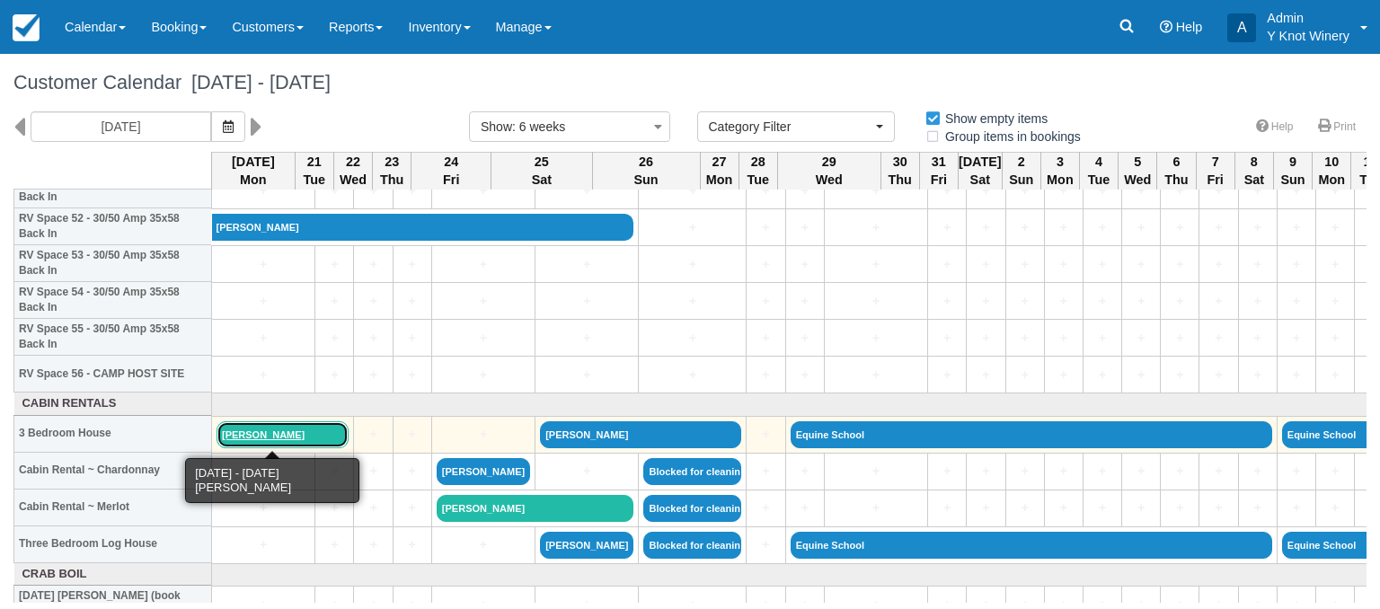
click at [287, 441] on link "[PERSON_NAME]" at bounding box center [282, 434] width 132 height 27
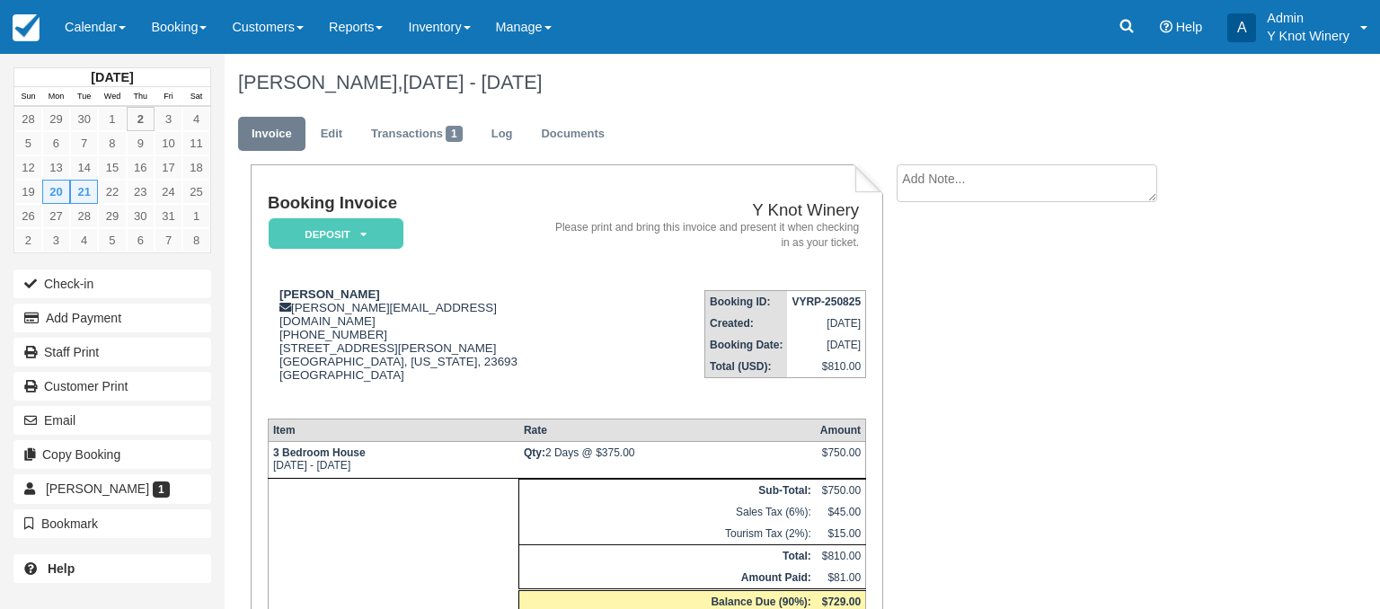
click at [673, 91] on h1 "[PERSON_NAME], [DATE] - [DATE]" at bounding box center [742, 83] width 1008 height 22
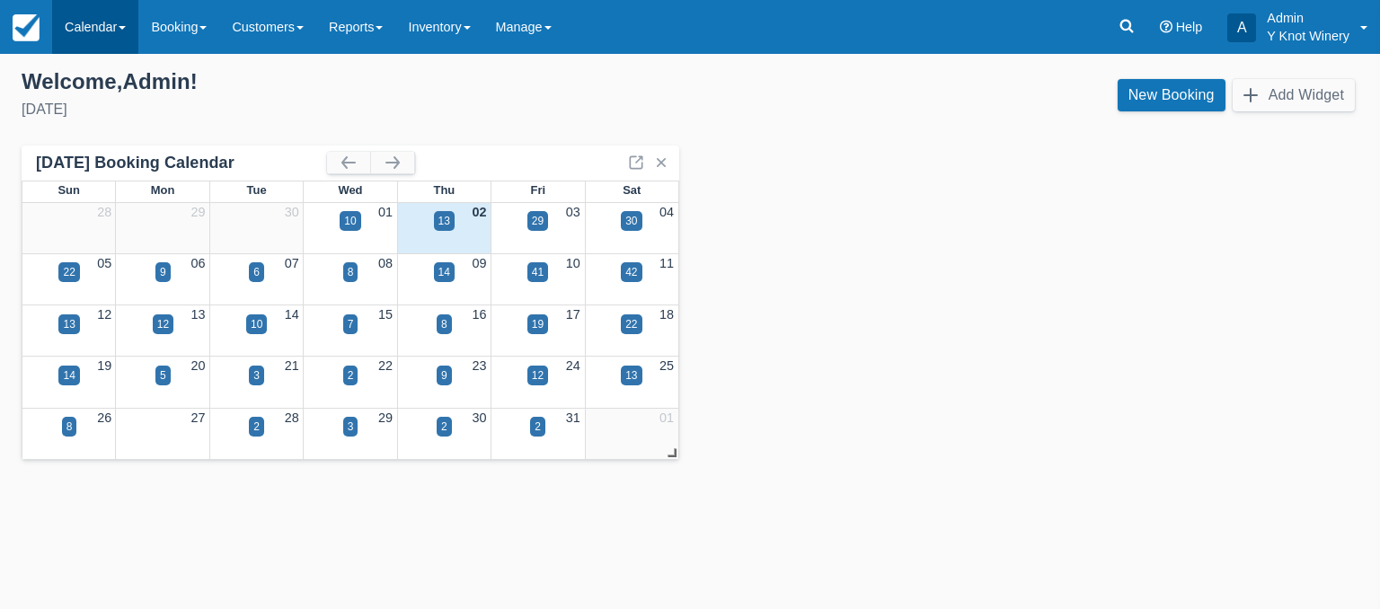
click at [124, 27] on span at bounding box center [122, 28] width 7 height 4
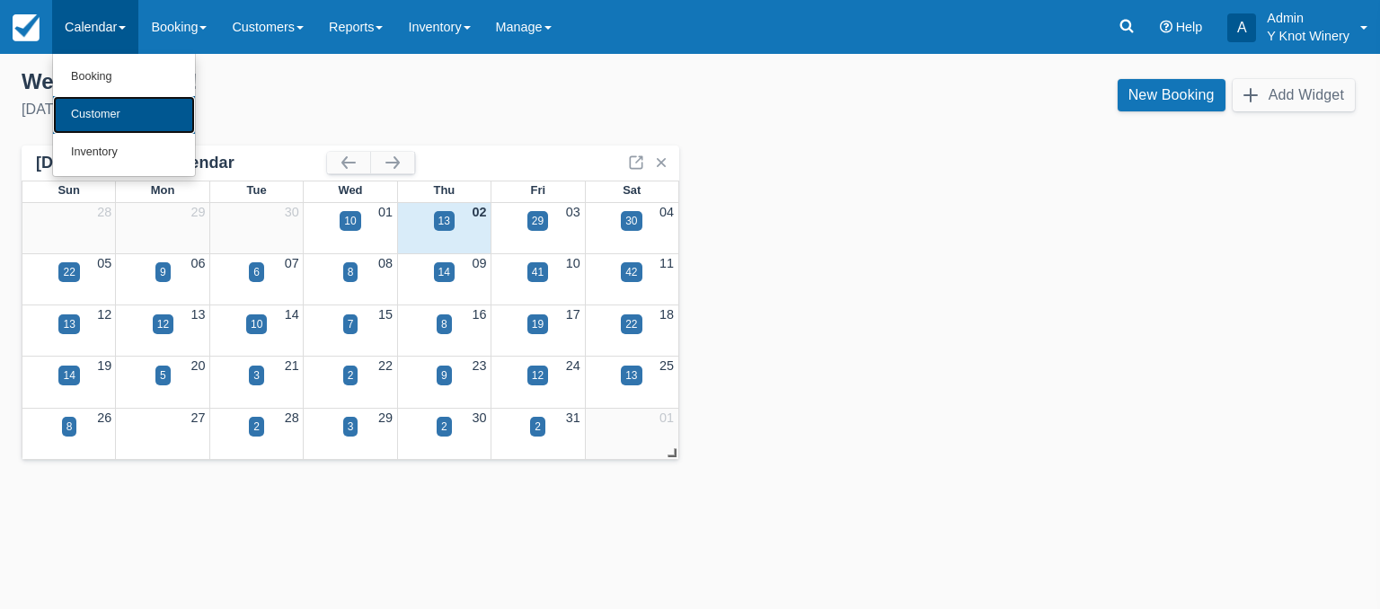
click at [111, 101] on link "Customer" at bounding box center [124, 115] width 142 height 38
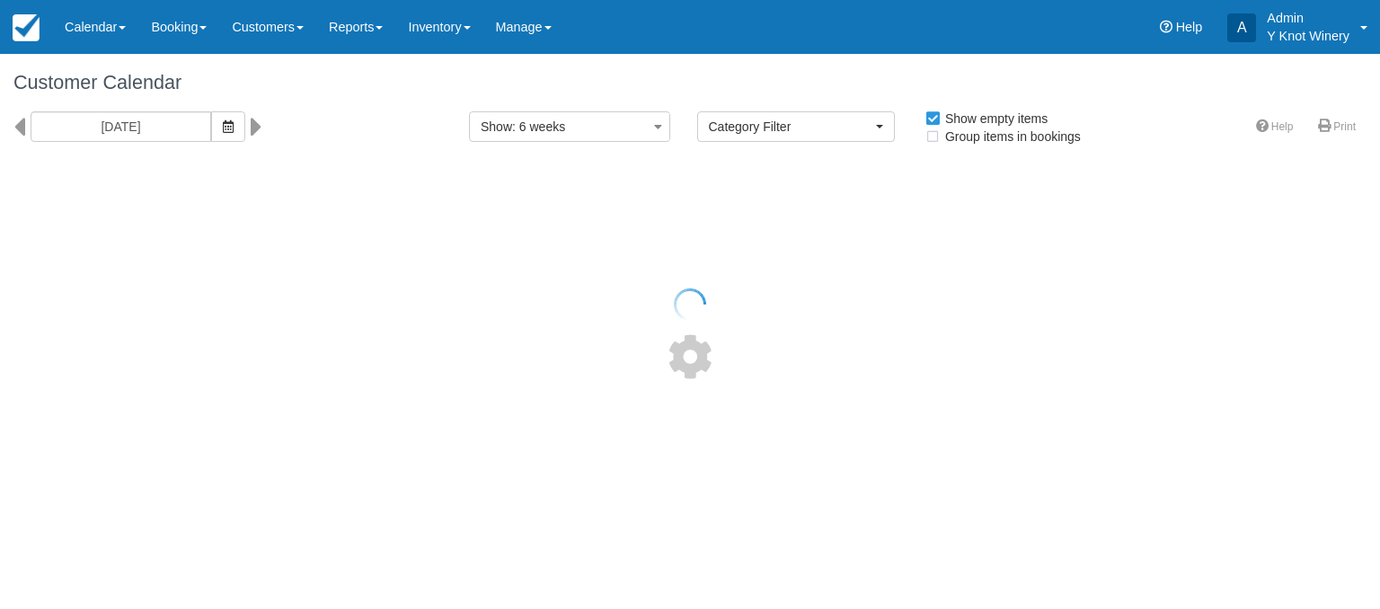
select select
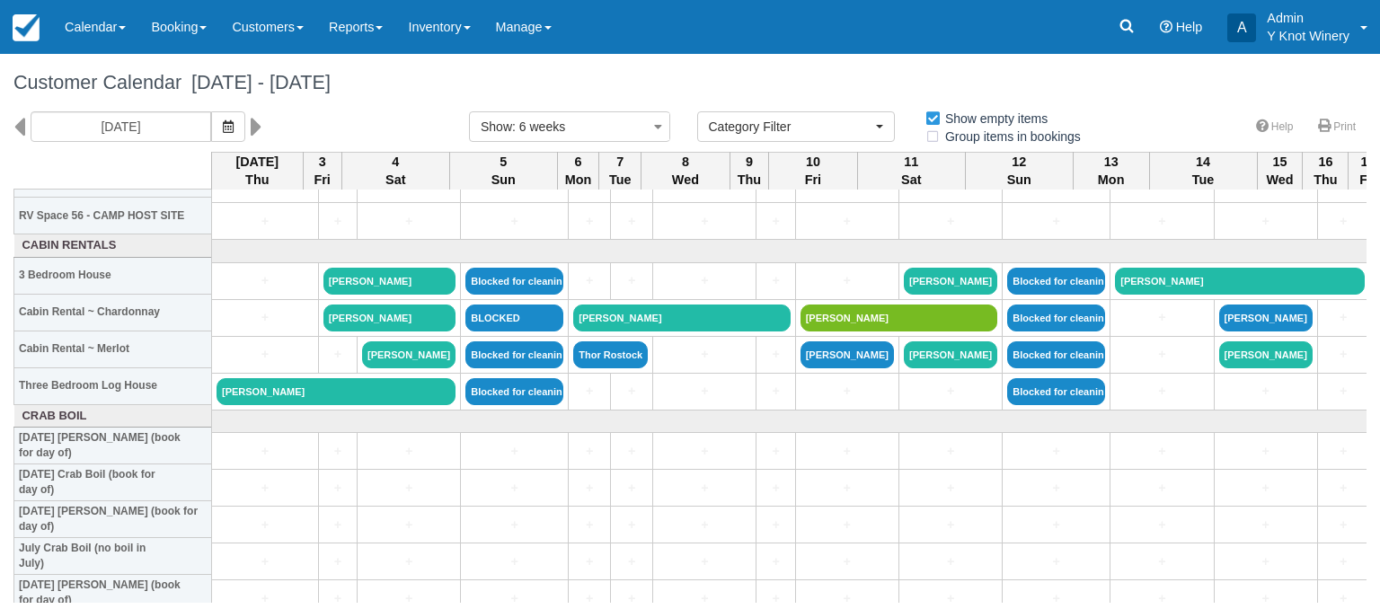
scroll to position [2118, 0]
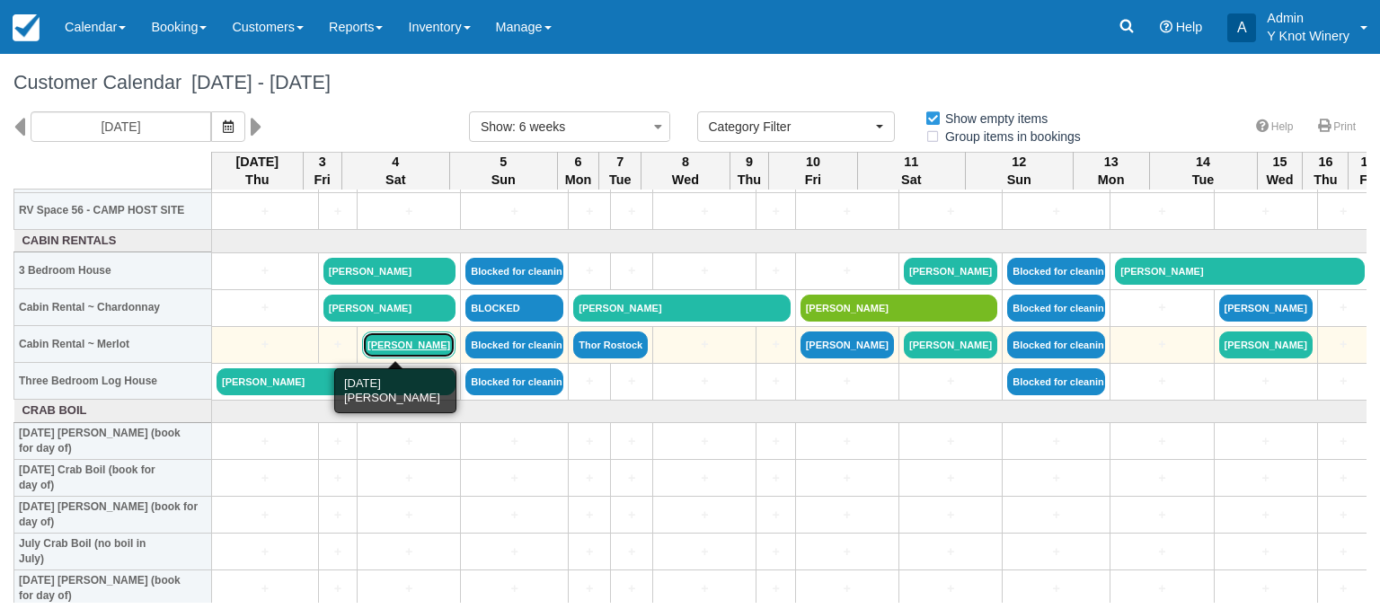
click at [390, 341] on link "[PERSON_NAME]" at bounding box center [408, 344] width 93 height 27
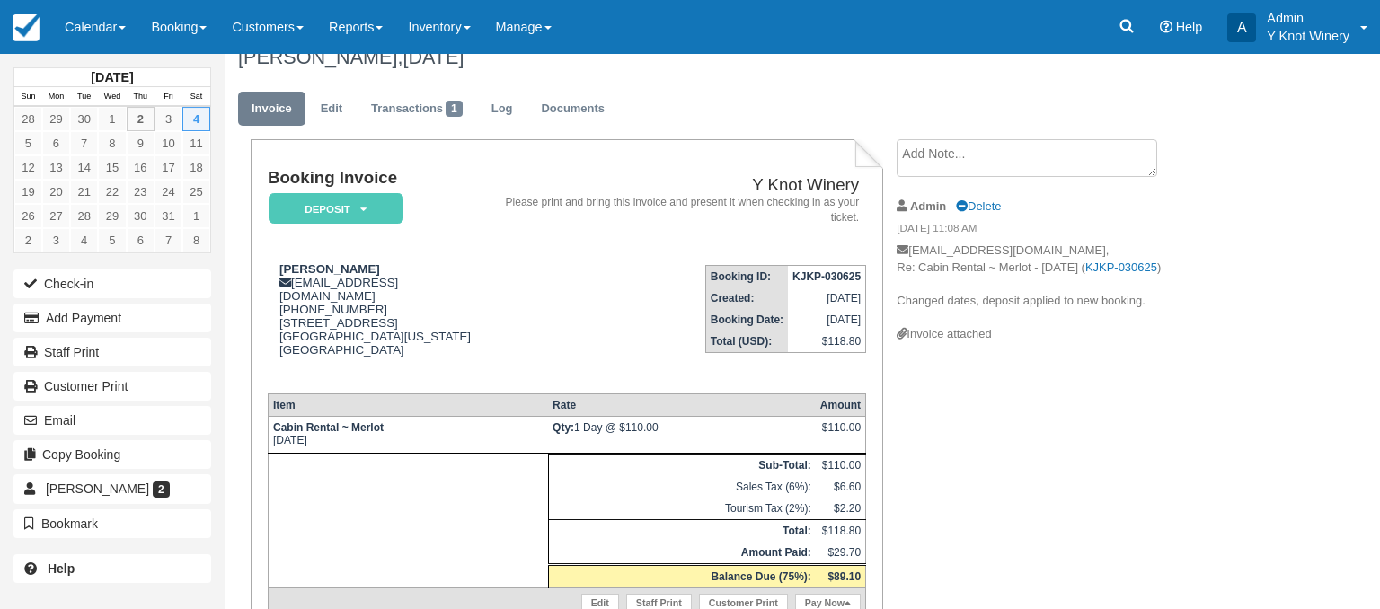
scroll to position [13, 0]
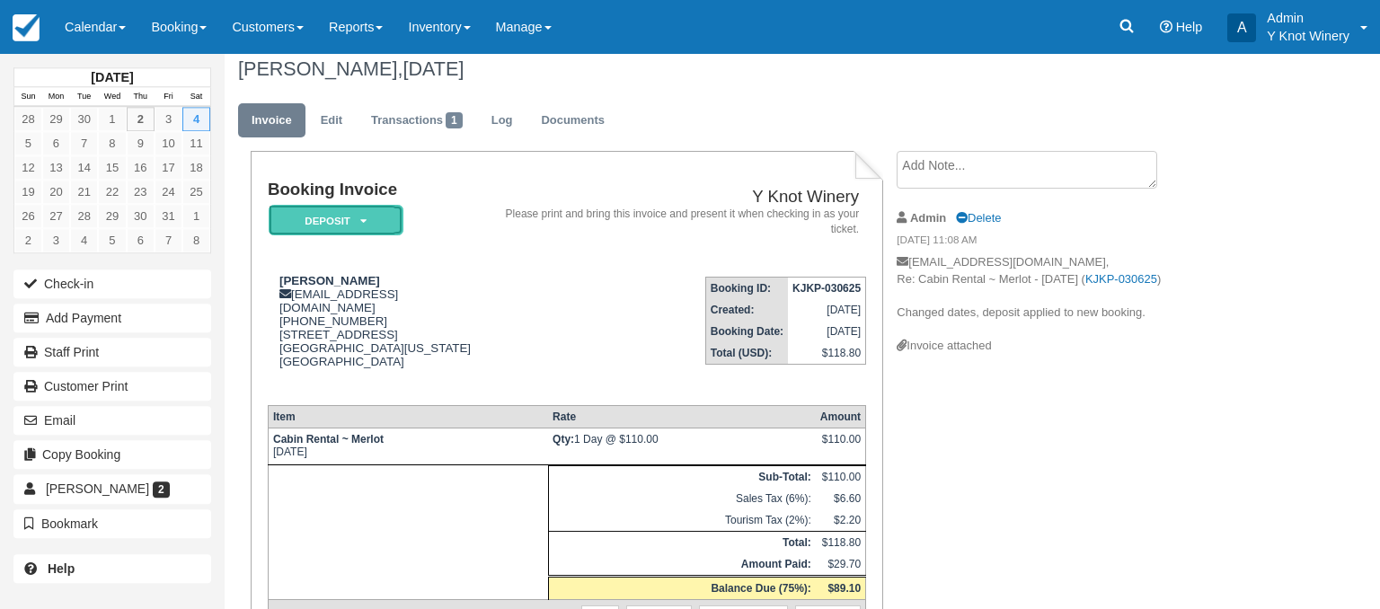
click at [365, 223] on icon at bounding box center [363, 221] width 6 height 11
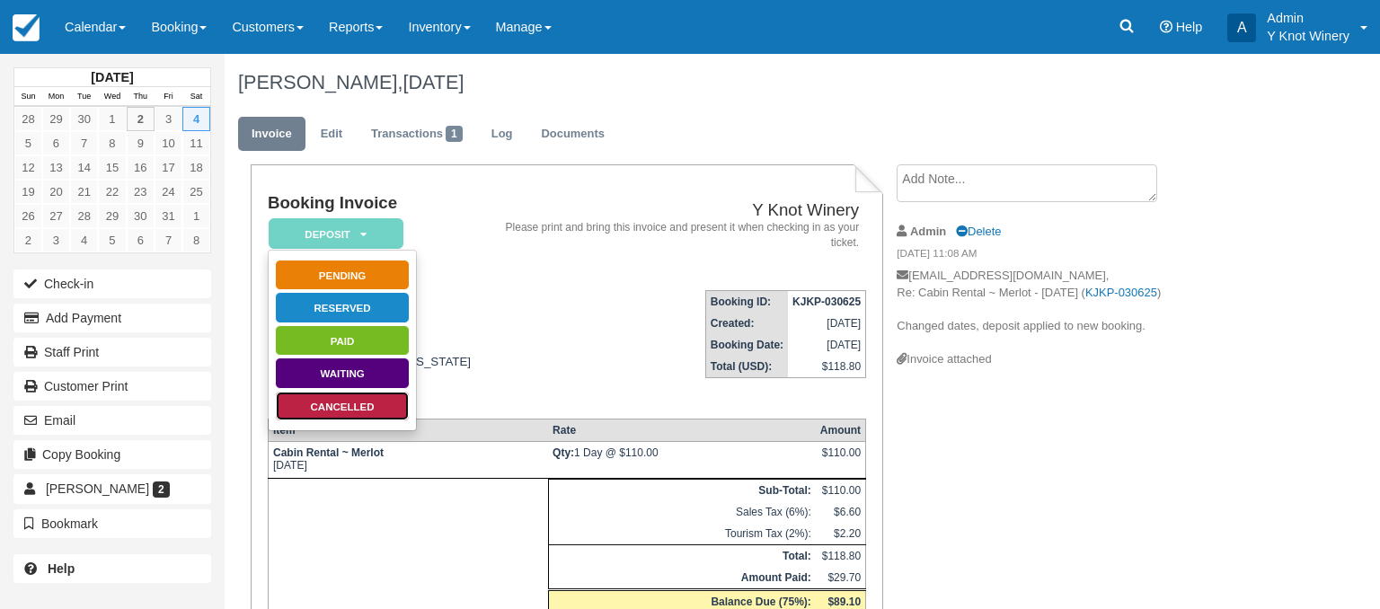
click at [361, 409] on link "Cancelled" at bounding box center [342, 406] width 135 height 31
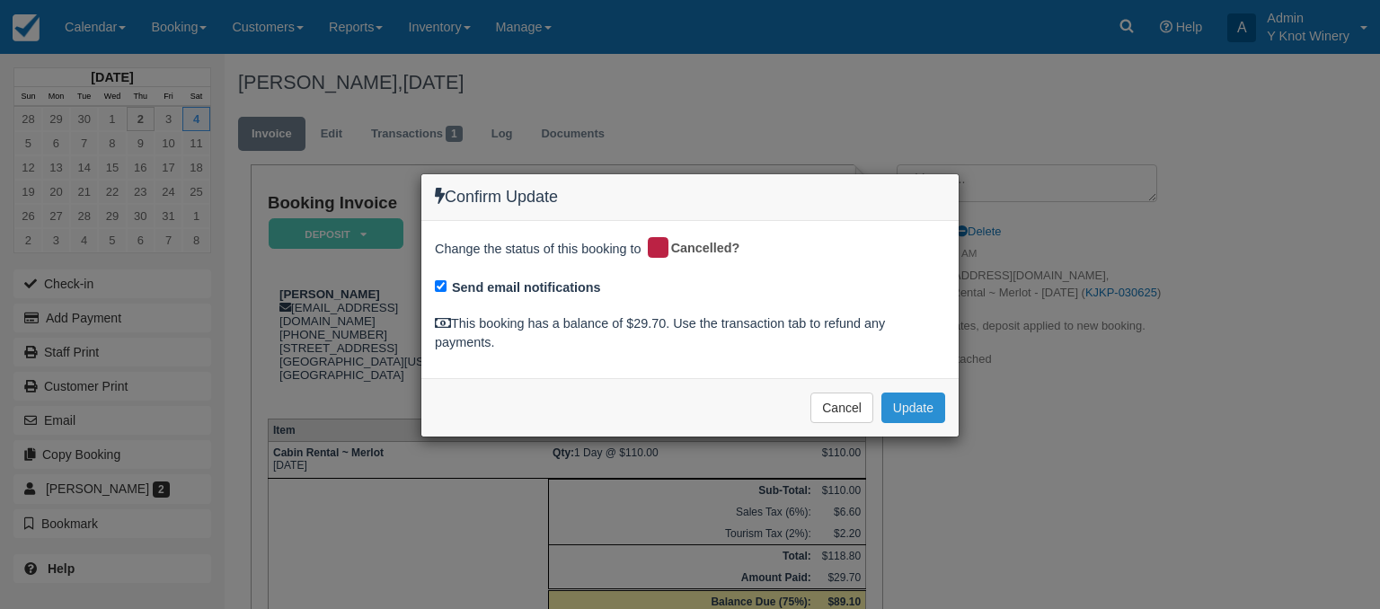
click at [914, 403] on button "Update" at bounding box center [913, 407] width 64 height 31
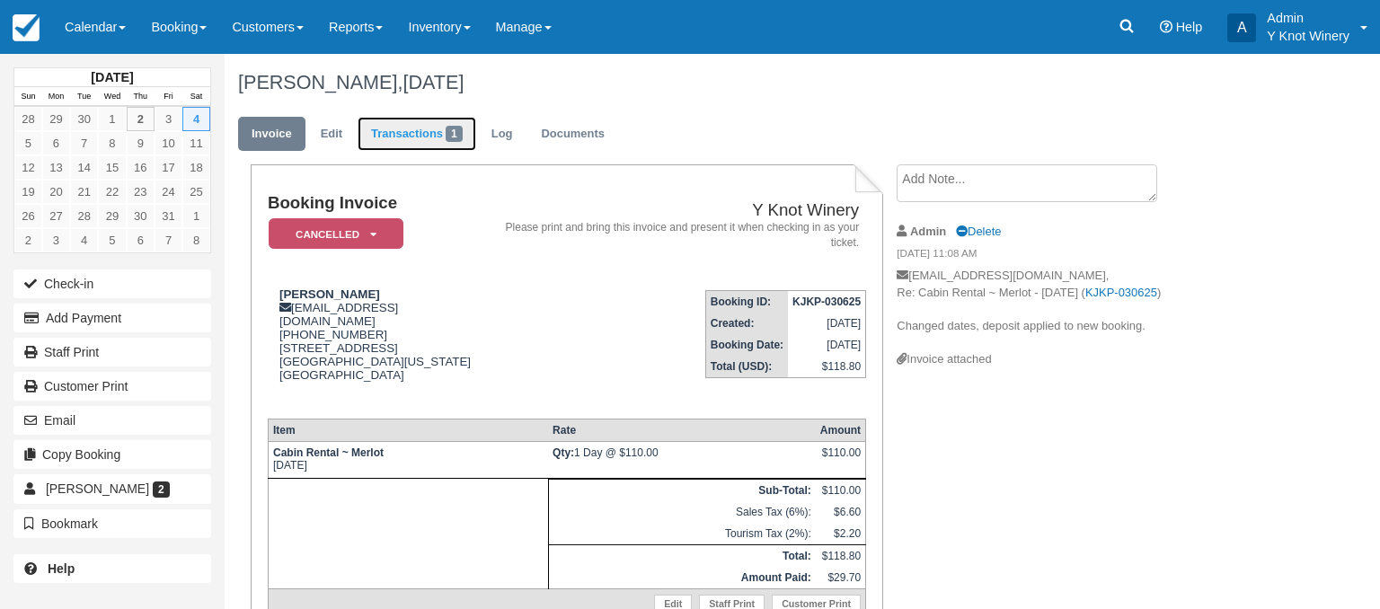
click at [403, 136] on link "Transactions 1" at bounding box center [416, 134] width 119 height 35
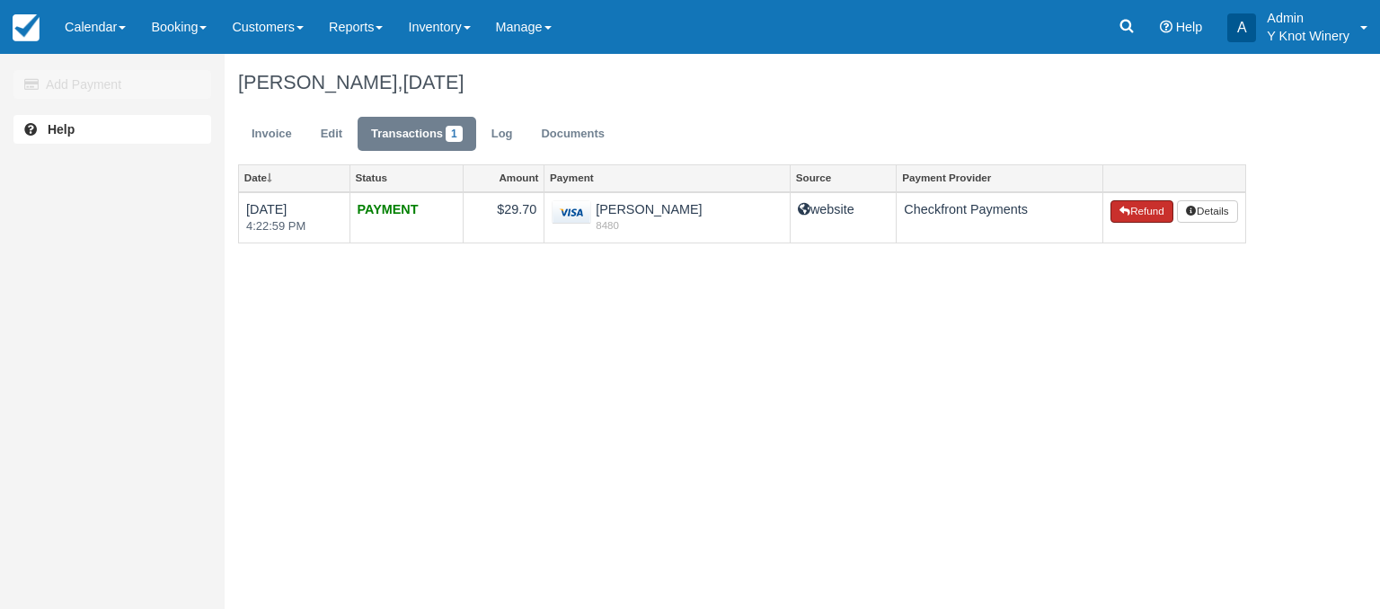
click at [1140, 211] on button "Refund" at bounding box center [1141, 211] width 63 height 23
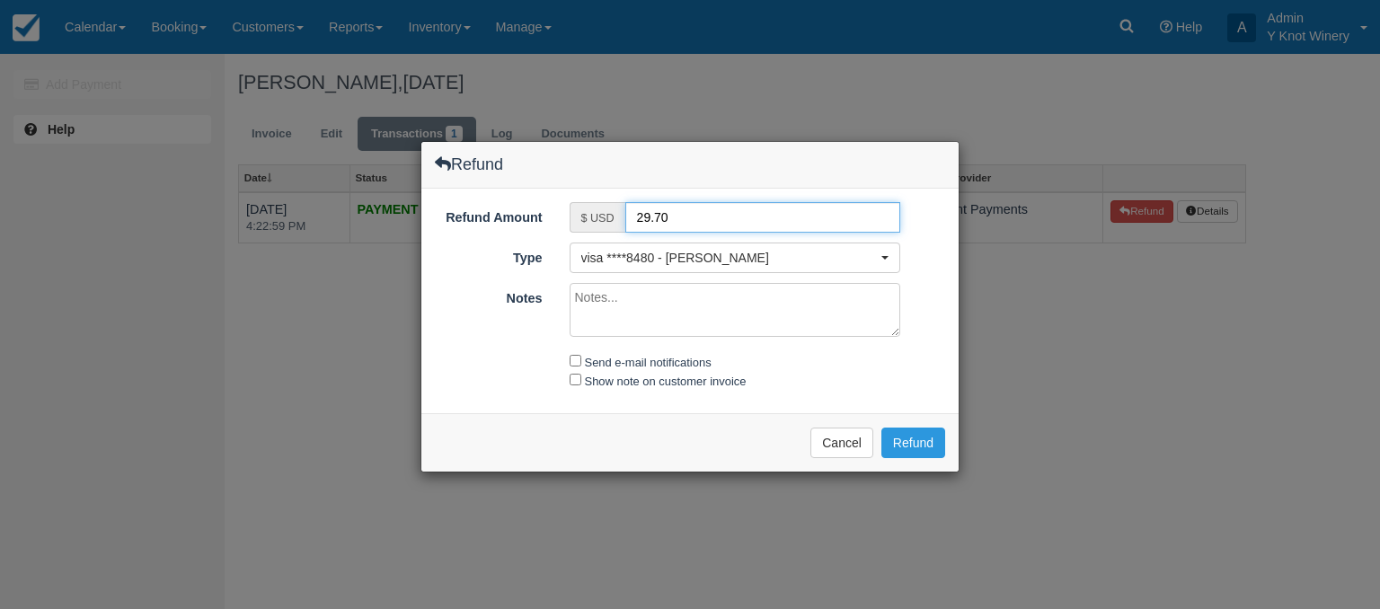
click at [647, 214] on input "29.70" at bounding box center [763, 217] width 276 height 31
click at [644, 211] on input "29.70" at bounding box center [763, 217] width 276 height 31
type input "9.70"
click at [618, 293] on textarea "Notes" at bounding box center [734, 310] width 331 height 54
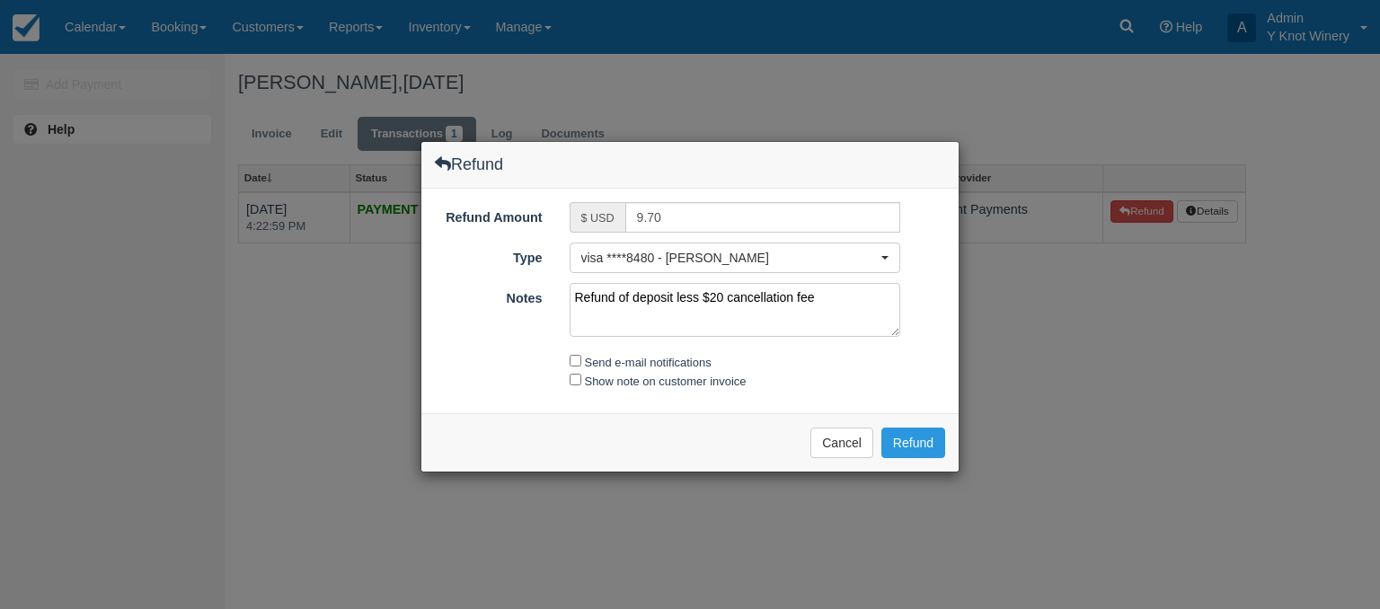
type textarea "Refund of deposit less $20 cancellation fee"
click at [577, 358] on input "Send e-mail notifications" at bounding box center [575, 361] width 12 height 12
checkbox input "true"
click at [578, 378] on input "Show note on customer invoice" at bounding box center [575, 380] width 12 height 12
checkbox input "true"
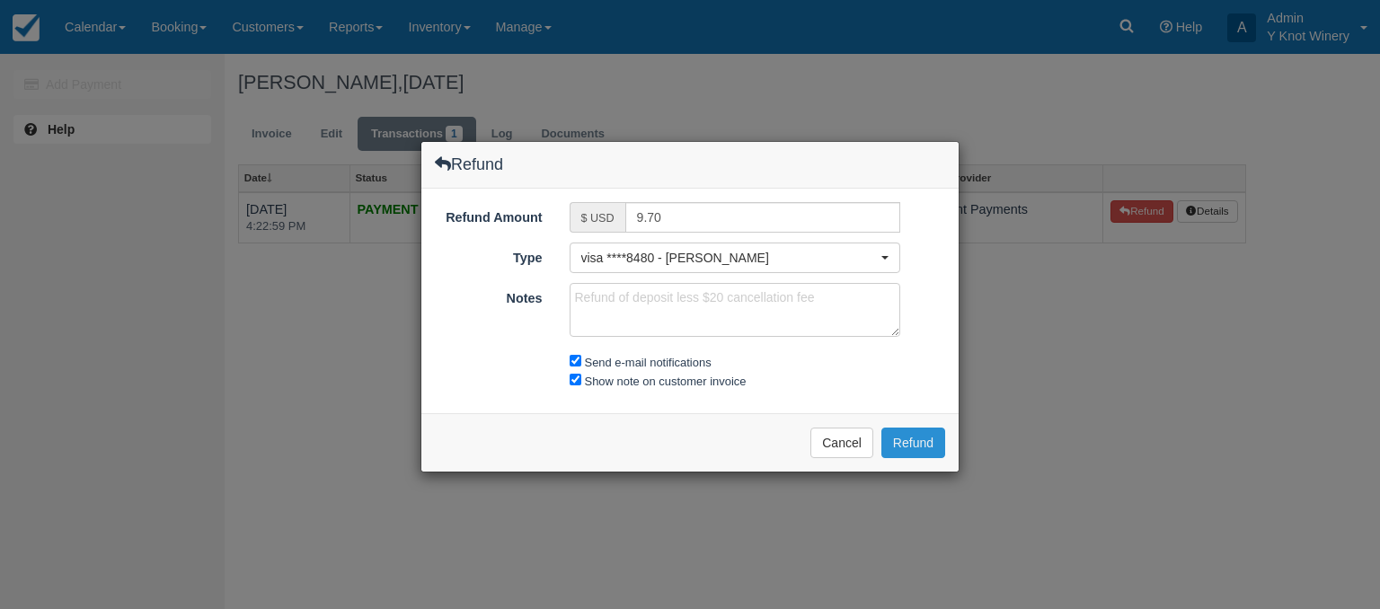
click at [925, 440] on button "Refund" at bounding box center [913, 443] width 64 height 31
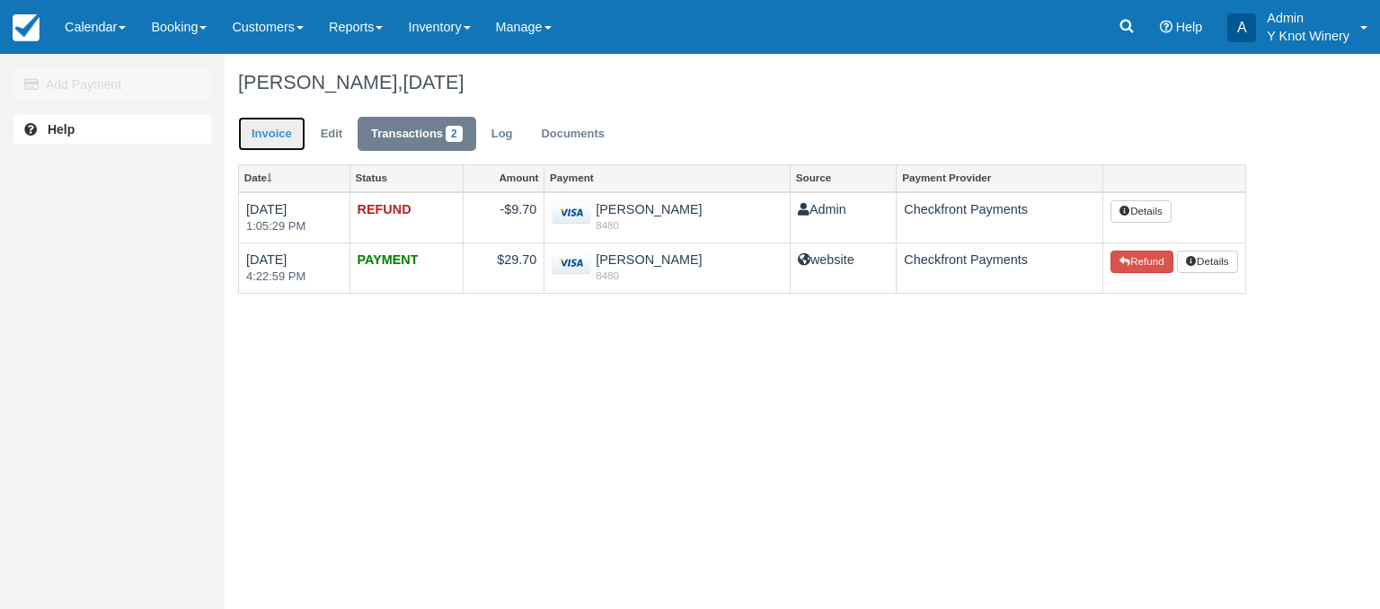
click at [261, 135] on link "Invoice" at bounding box center [271, 134] width 67 height 35
click at [122, 27] on link "Calendar" at bounding box center [95, 27] width 86 height 54
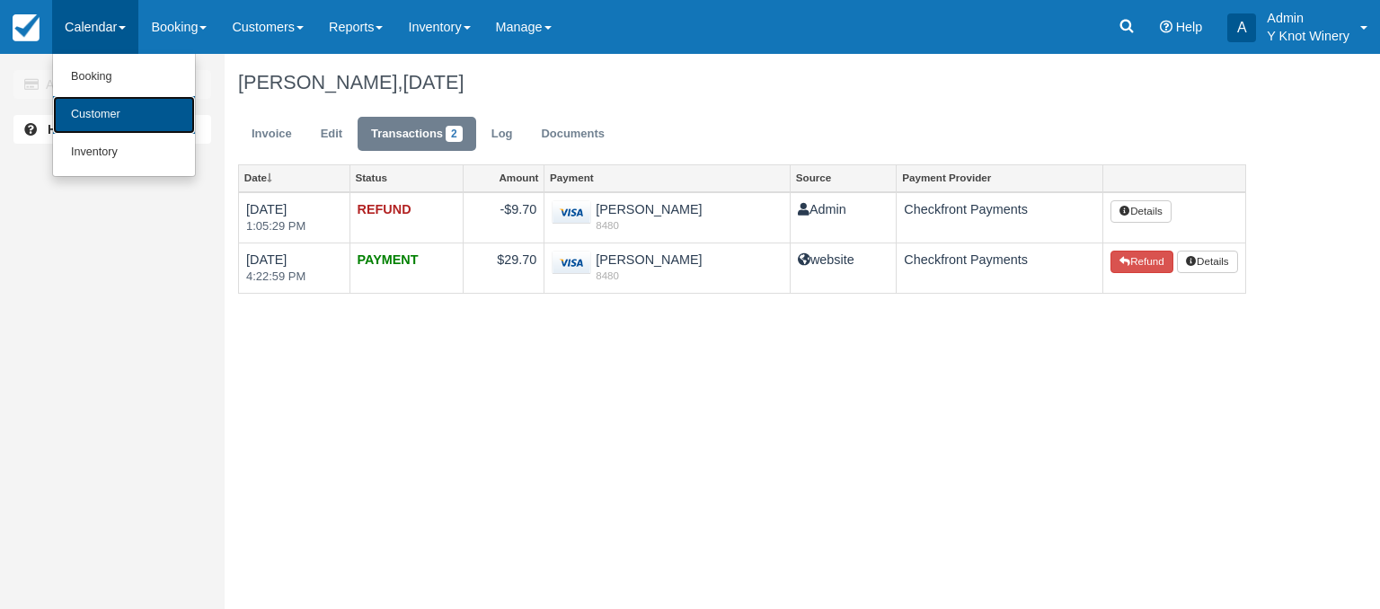
click at [113, 110] on link "Customer" at bounding box center [124, 115] width 142 height 38
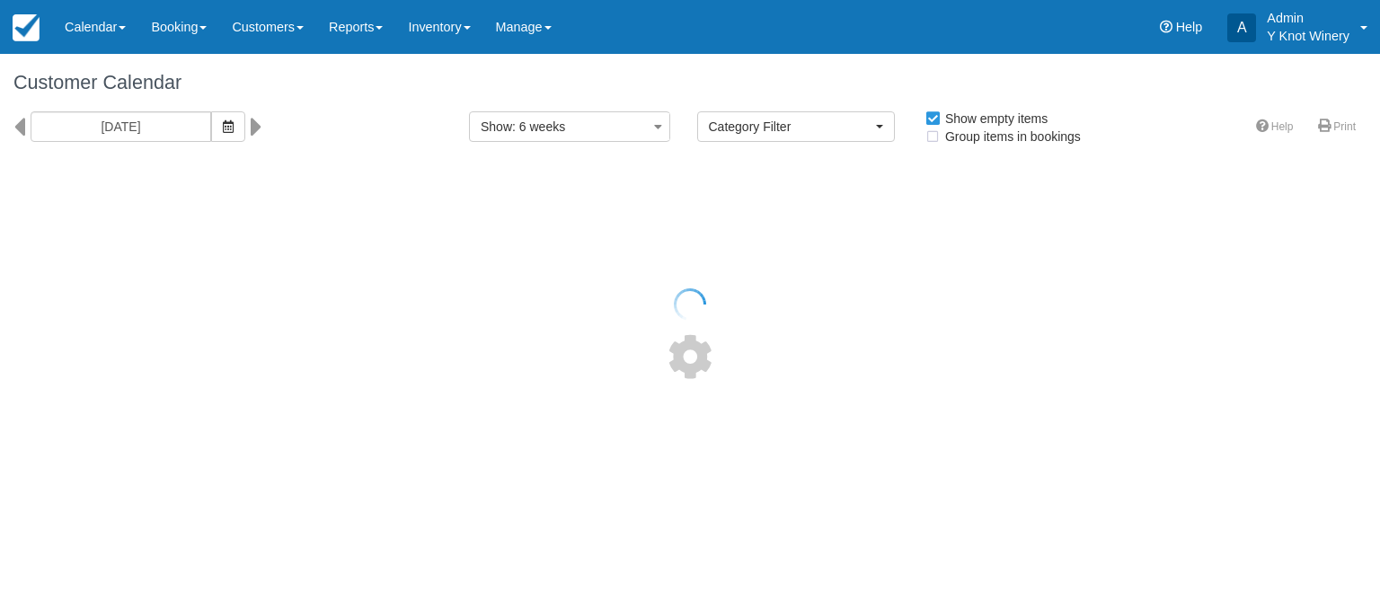
select select
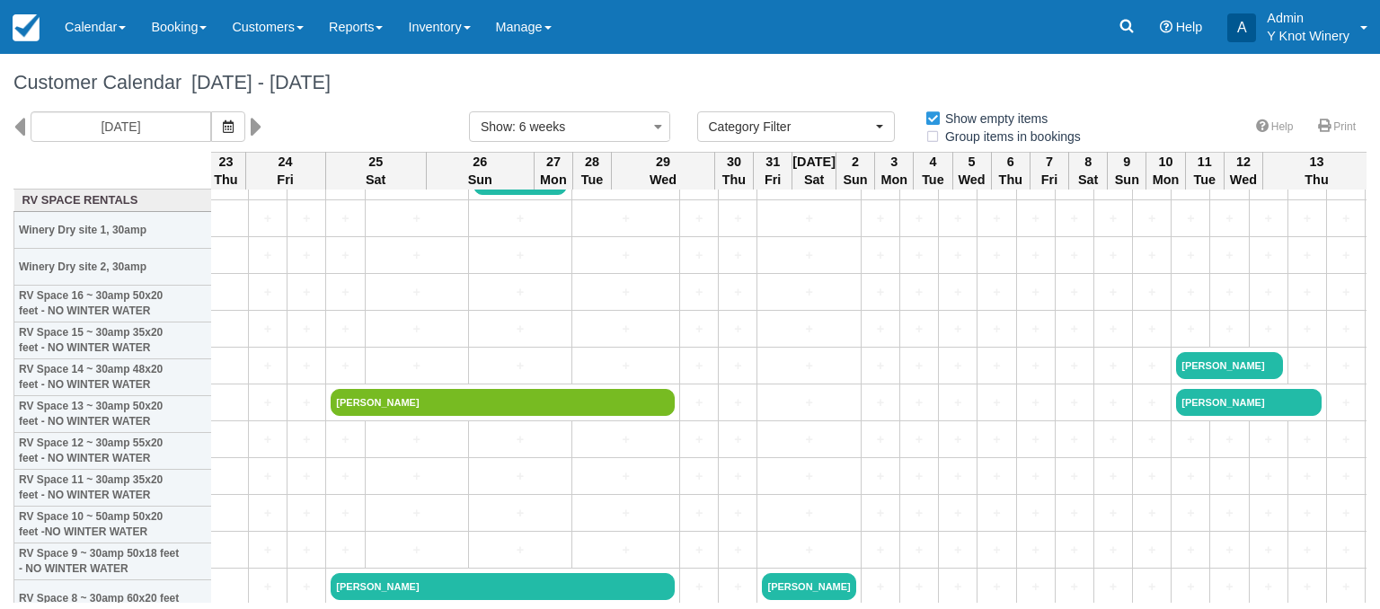
scroll to position [0, 1526]
